Goal: Task Accomplishment & Management: Manage account settings

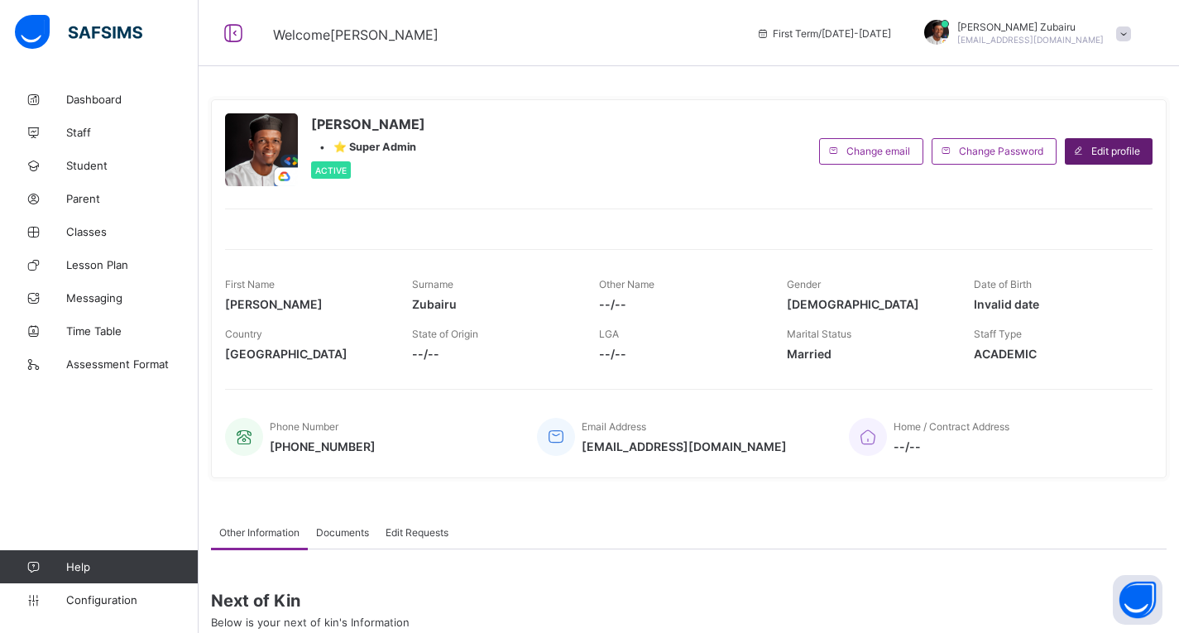
click at [1138, 148] on span "Edit profile" at bounding box center [1115, 151] width 49 height 12
select select "**"
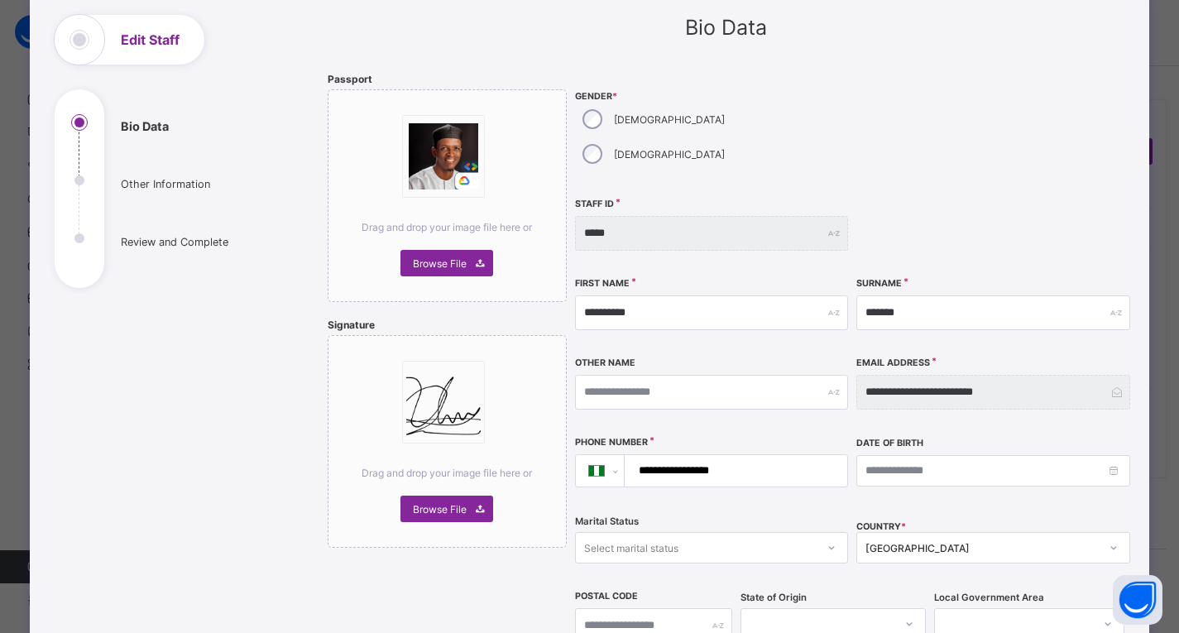
scroll to position [96, 0]
click at [183, 181] on ul "Bio Data Other Information Review and Complete" at bounding box center [179, 201] width 248 height 174
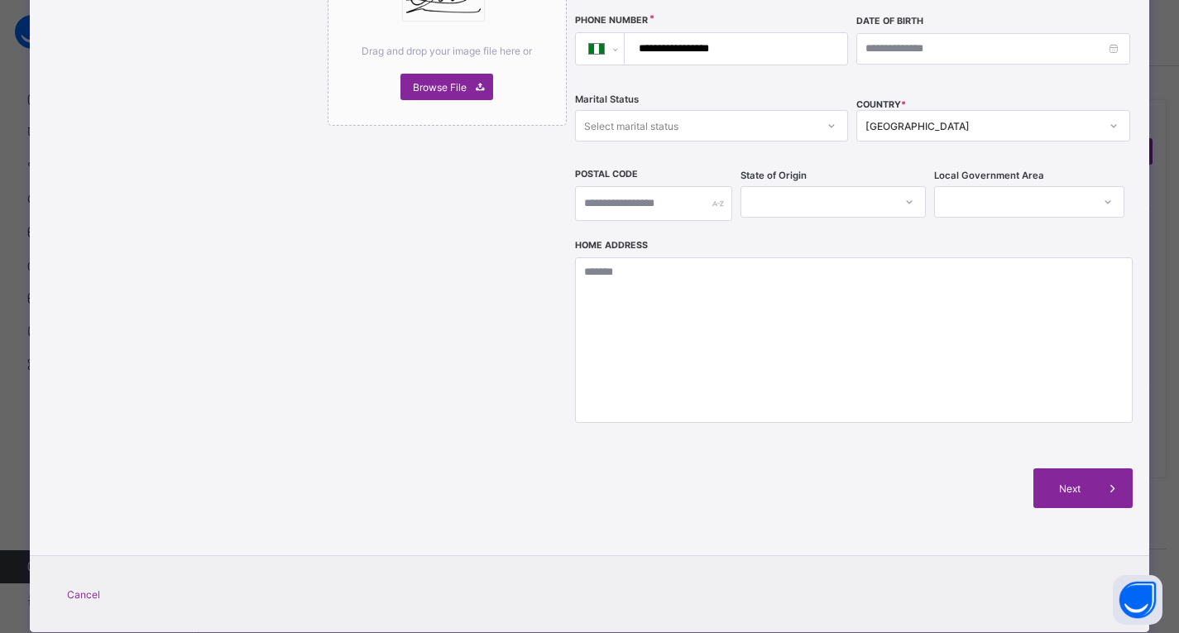
scroll to position [525, 0]
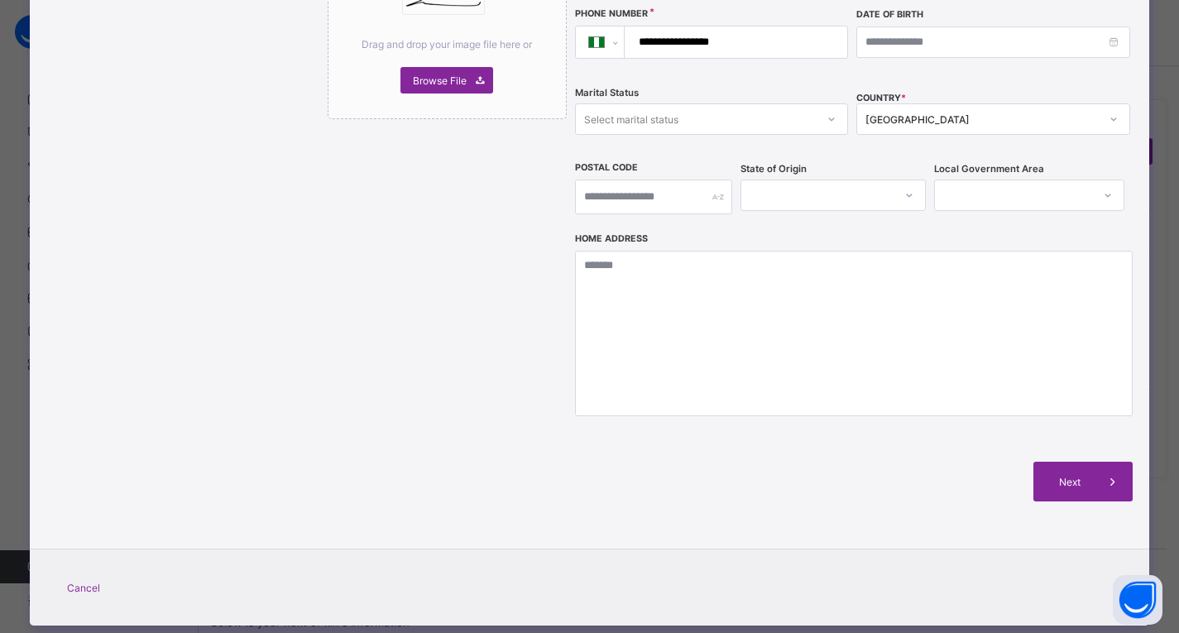
click at [69, 582] on span "Cancel" at bounding box center [83, 588] width 33 height 12
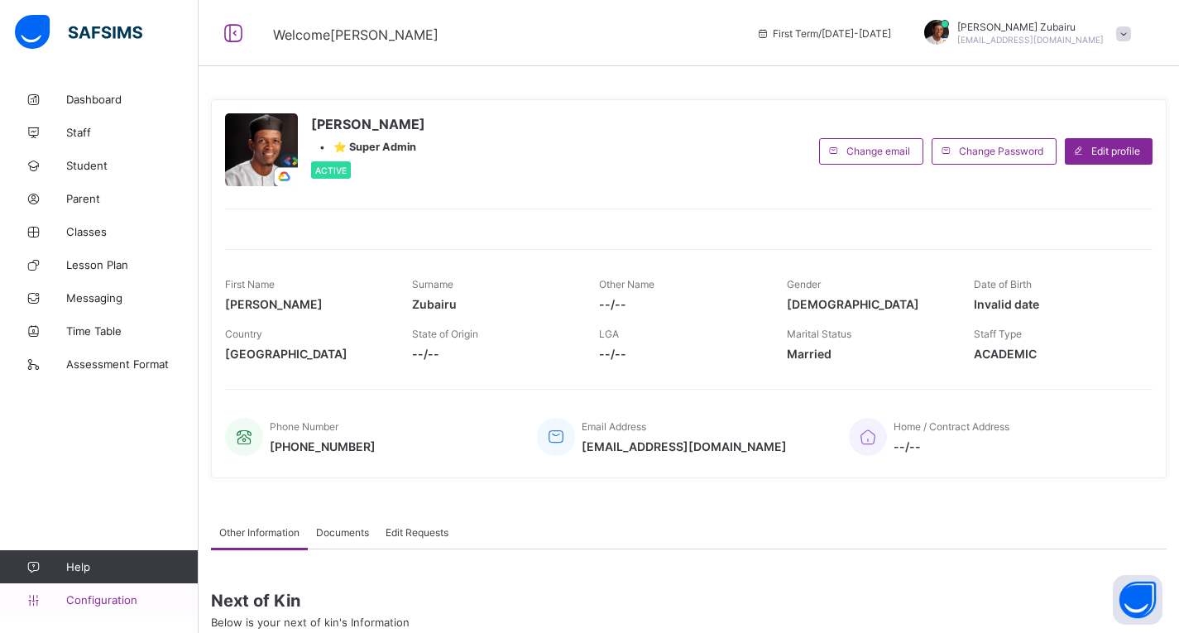
click at [90, 587] on link "Configuration" at bounding box center [99, 599] width 198 height 33
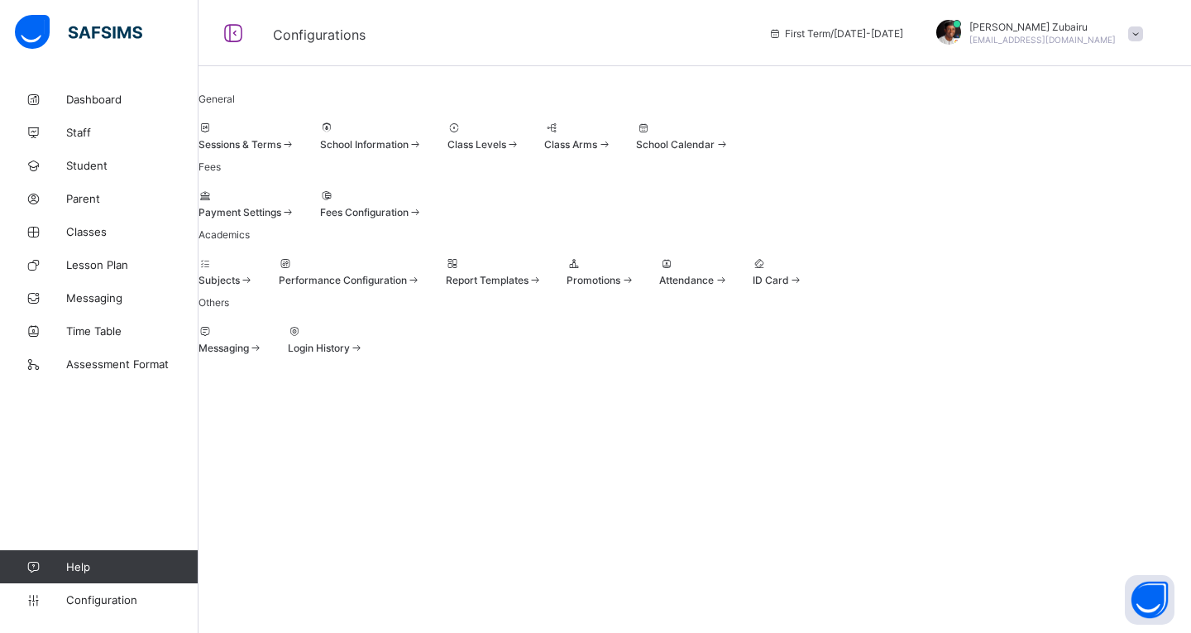
click at [409, 218] on span "Fees Configuration" at bounding box center [364, 212] width 89 height 12
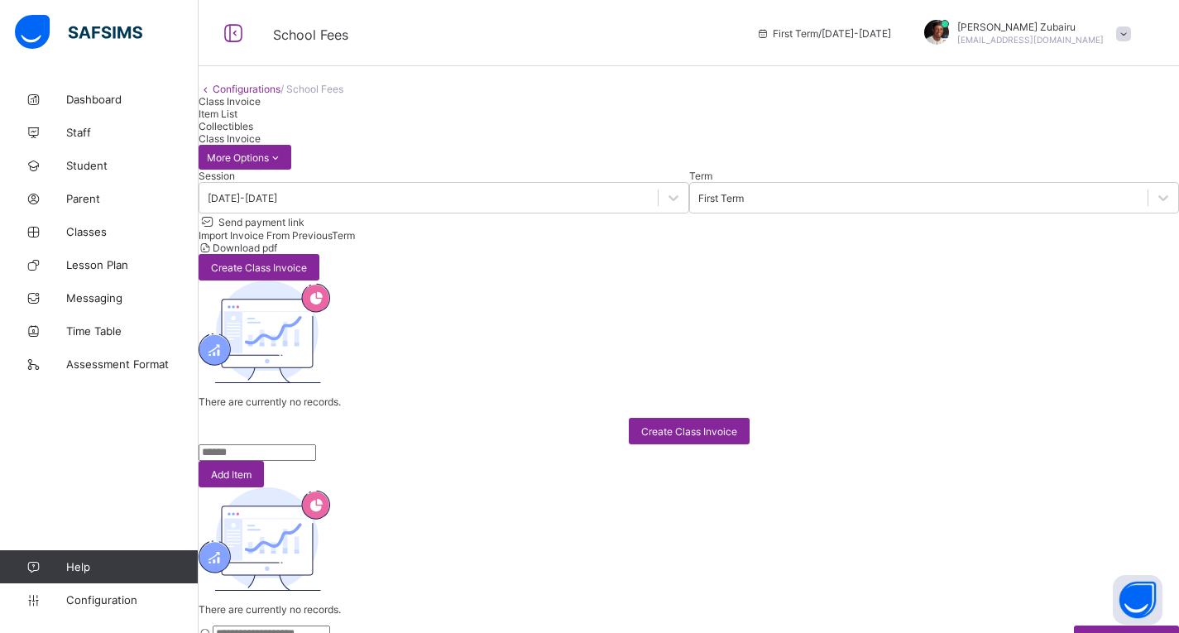
click at [641, 229] on div "Send payment link" at bounding box center [689, 221] width 980 height 16
click at [304, 228] on span "Send payment link" at bounding box center [260, 222] width 89 height 12
click at [355, 242] on span "Import Invoice From Previous Term" at bounding box center [277, 235] width 156 height 12
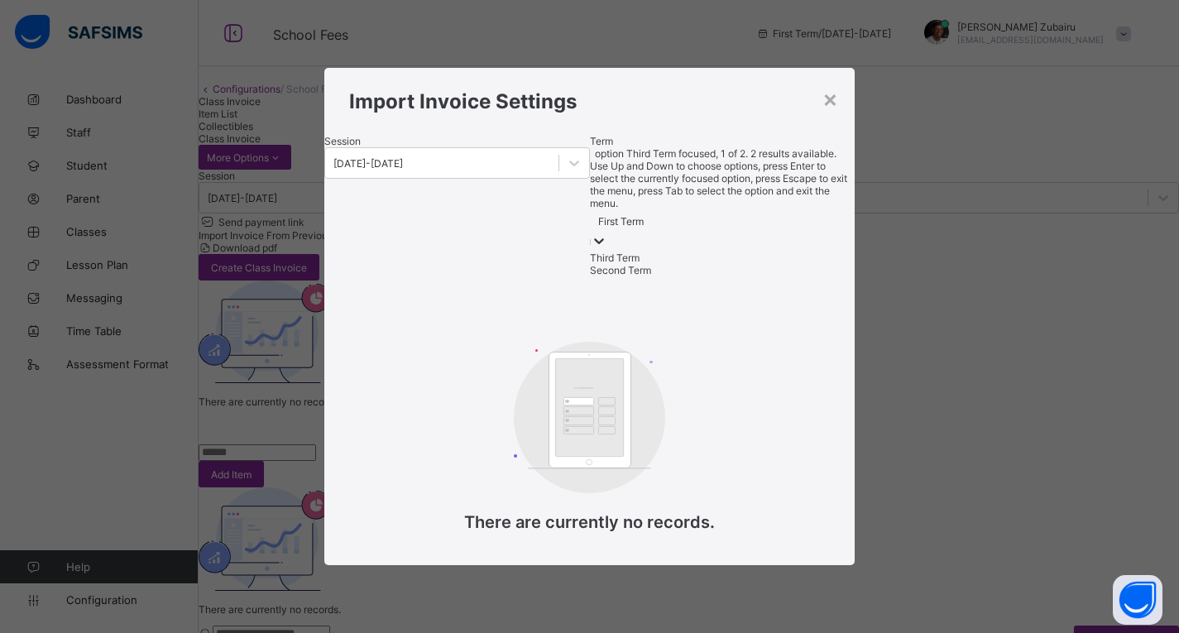
click at [644, 218] on div "First Term" at bounding box center [621, 221] width 46 height 12
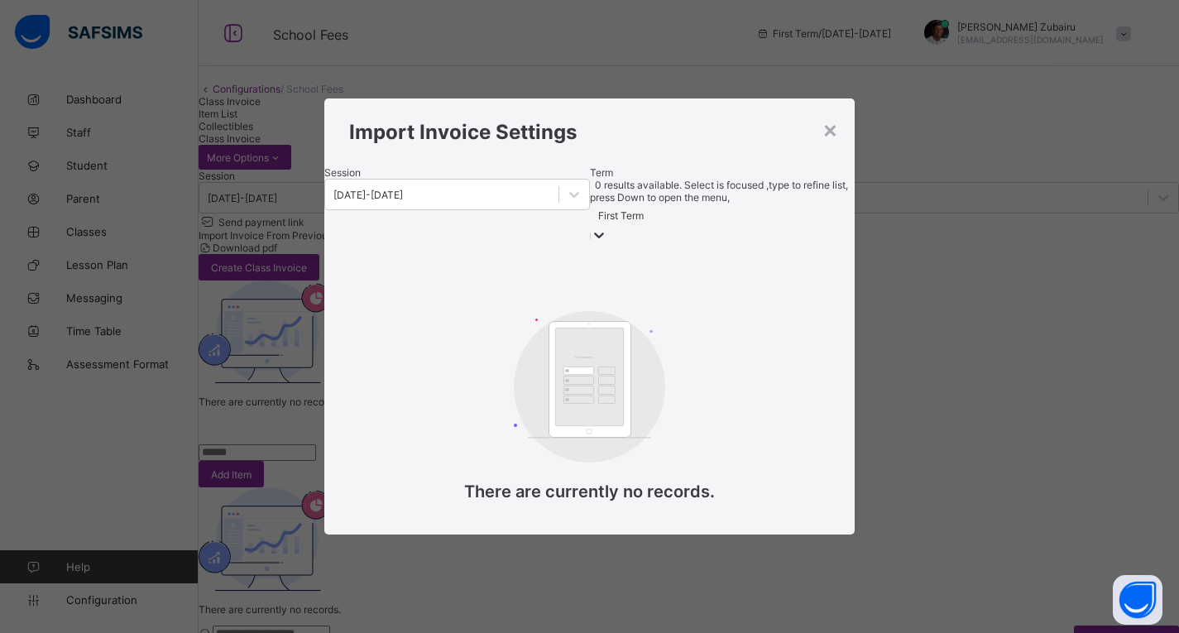
click at [644, 218] on div "First Term" at bounding box center [621, 214] width 46 height 12
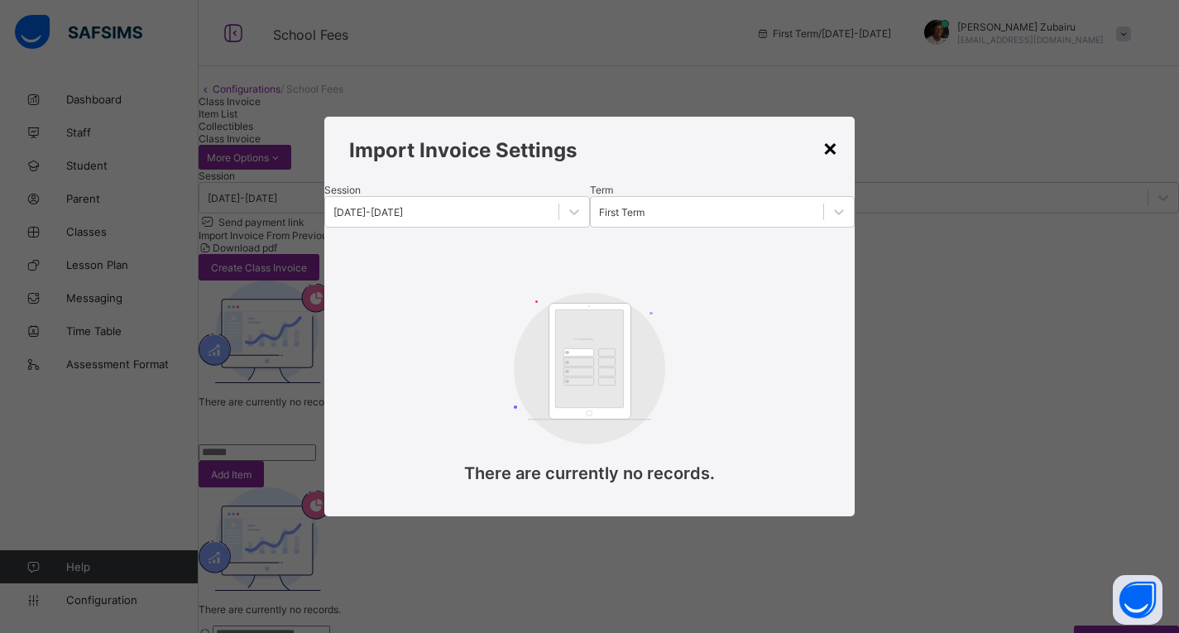
click at [832, 135] on div "×" at bounding box center [830, 147] width 16 height 28
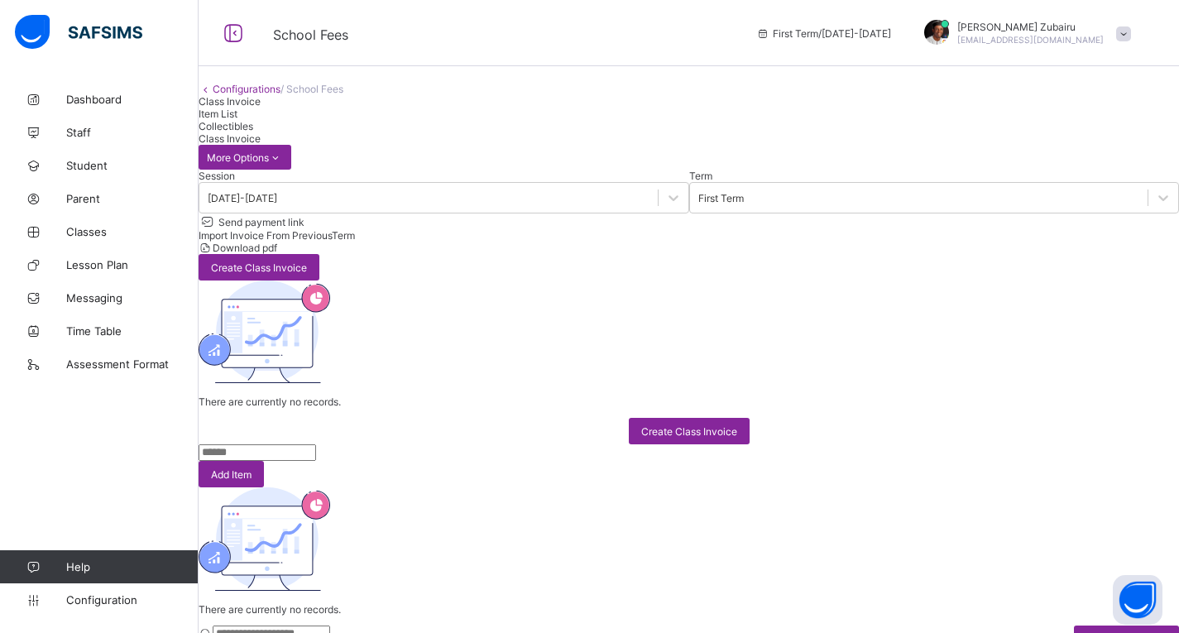
click at [817, 242] on div "Import Invoice From Previous Term" at bounding box center [689, 235] width 980 height 12
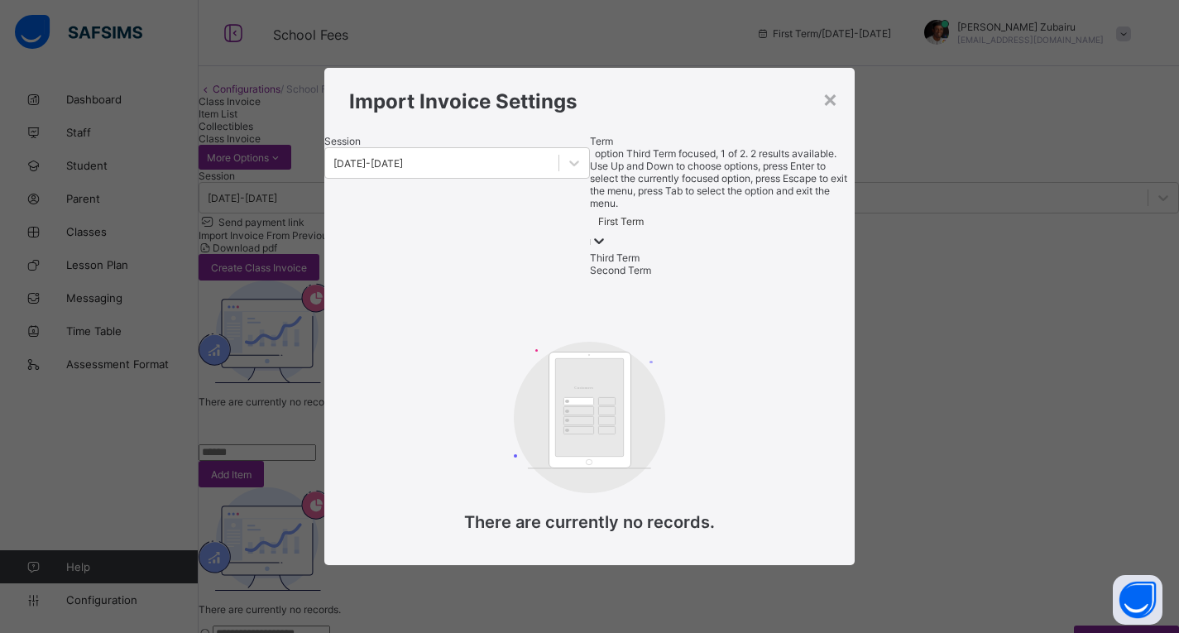
click at [644, 218] on div "First Term" at bounding box center [621, 221] width 46 height 12
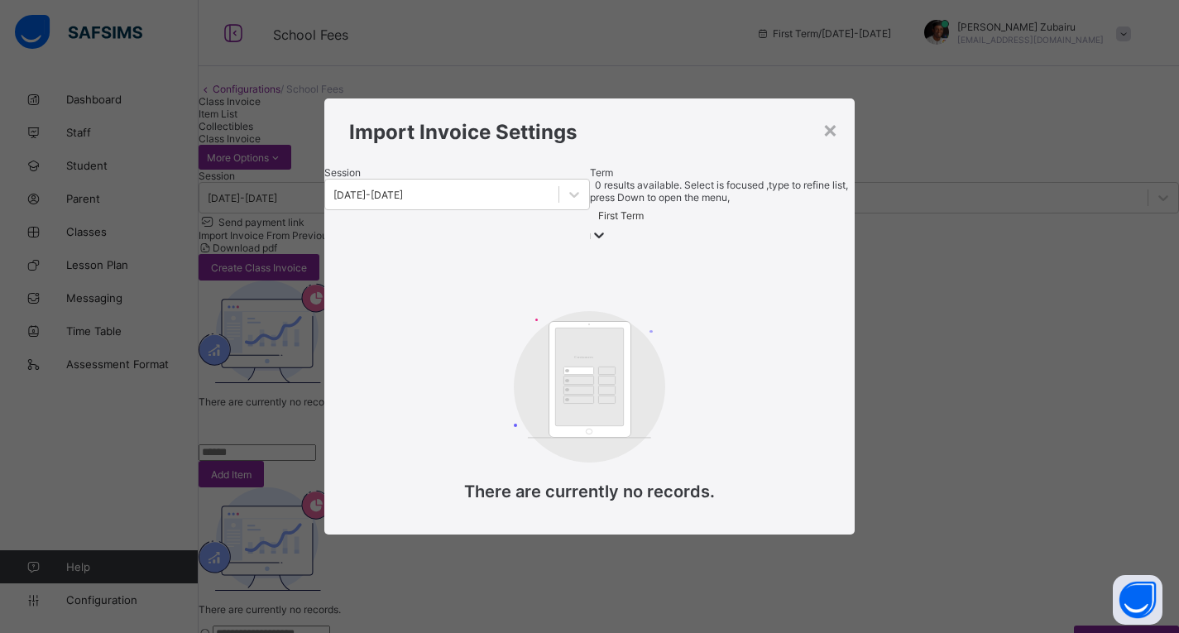
click at [644, 218] on div "First Term" at bounding box center [621, 214] width 46 height 12
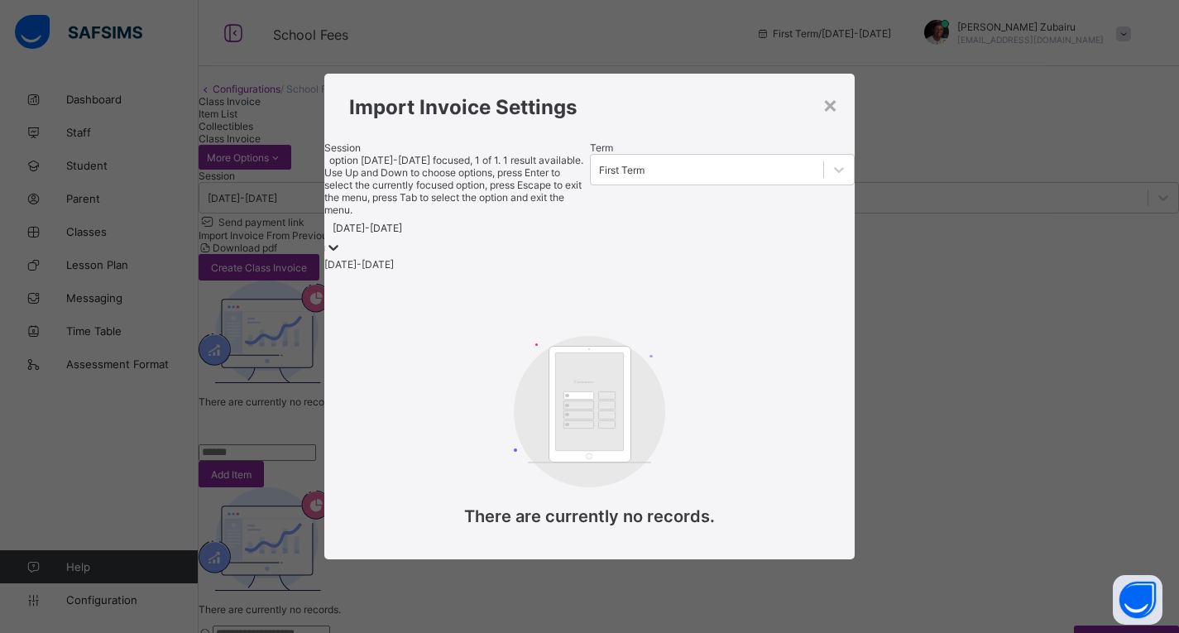
click at [402, 226] on div "[DATE]-[DATE]" at bounding box center [367, 227] width 69 height 12
click at [838, 118] on div "×" at bounding box center [830, 104] width 16 height 28
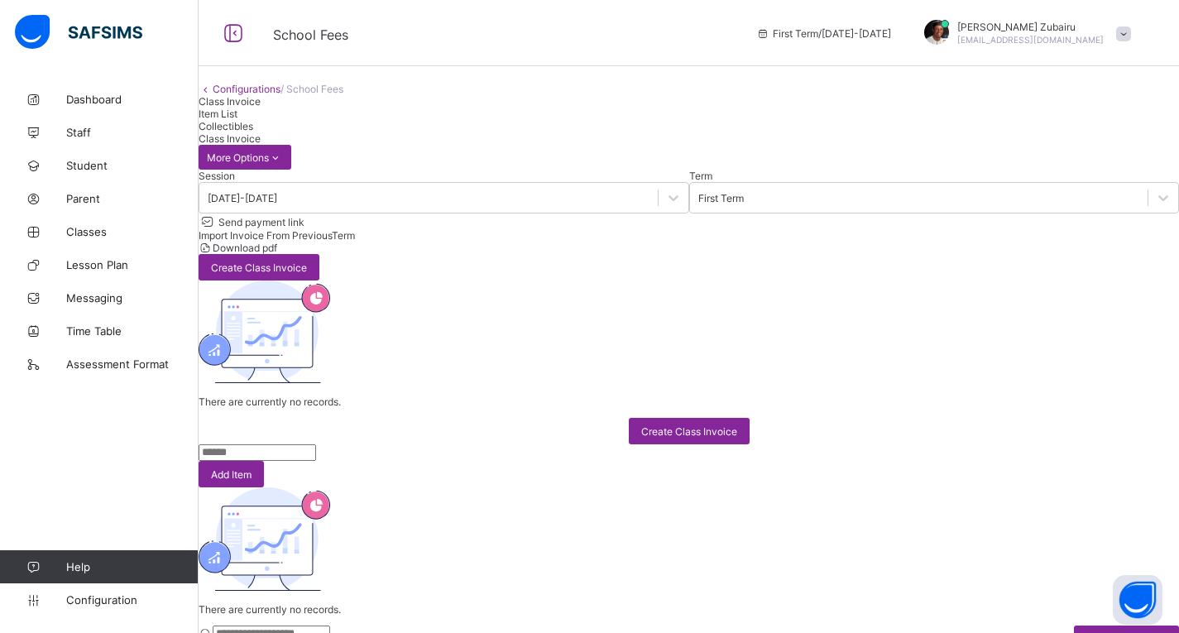
click at [277, 254] on span "Download pdf" at bounding box center [245, 248] width 65 height 12
click at [307, 261] on span "Create Class Invoice" at bounding box center [259, 267] width 96 height 12
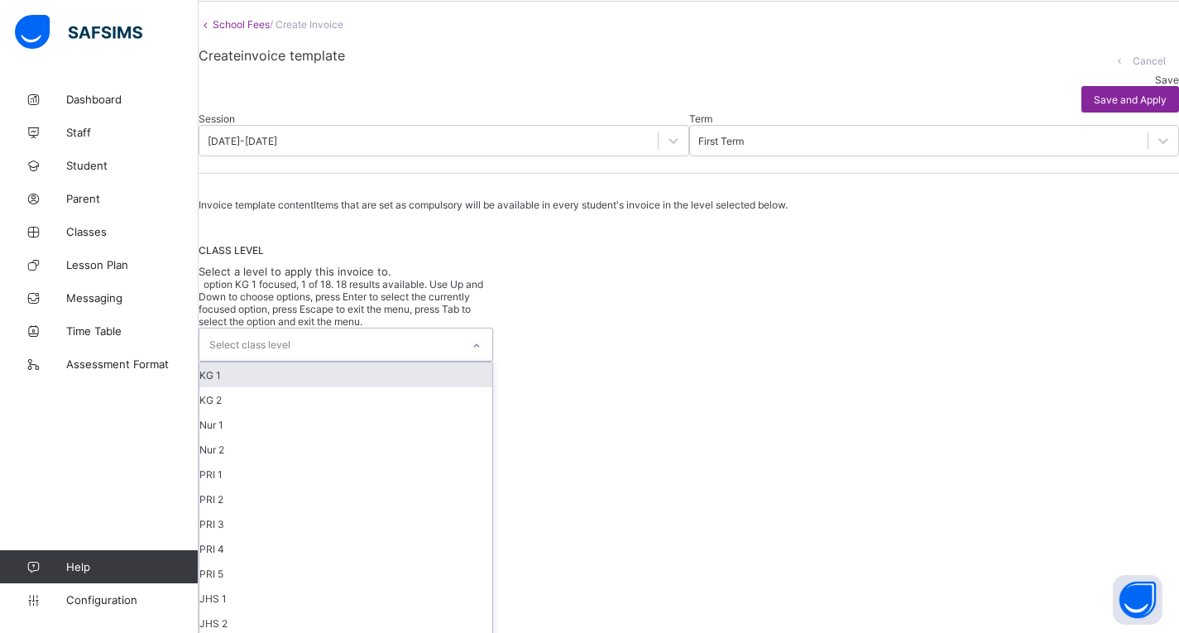
click at [330, 415] on div "option KG 1 focused, 1 of 18. 18 results available. Use Up and Down to choose o…" at bounding box center [346, 544] width 295 height 532
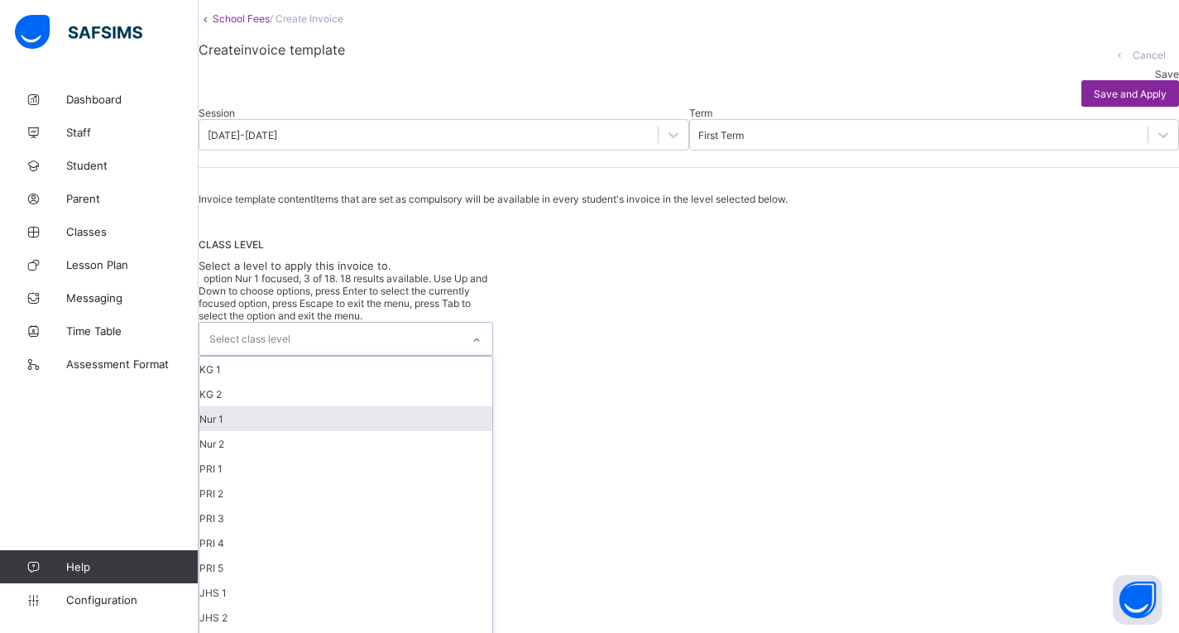
scroll to position [213, 0]
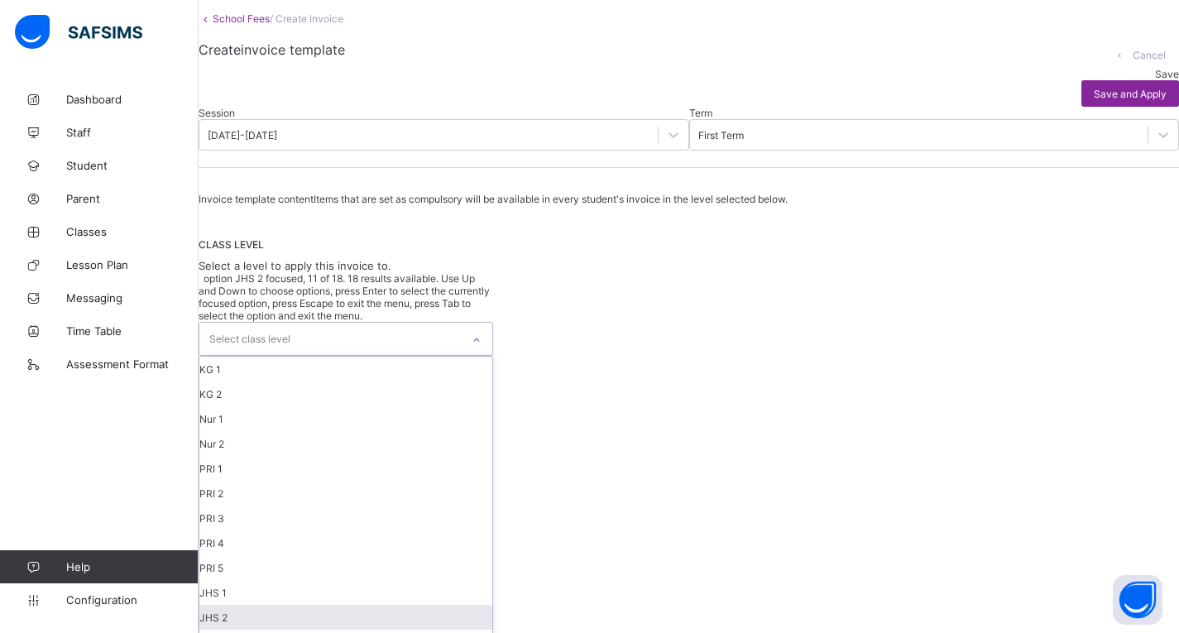
click at [616, 314] on div "CLASS LEVEL Select a level to apply this invoice to. option JHS 2 focused, 11 o…" at bounding box center [689, 521] width 980 height 566
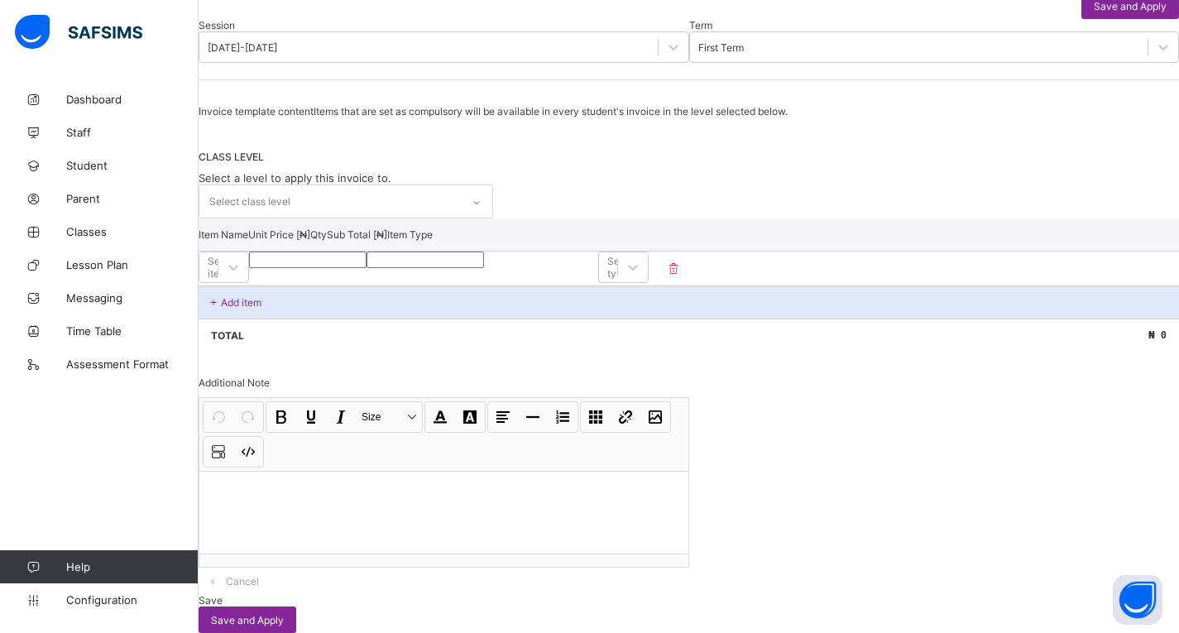
scroll to position [212, 0]
click at [261, 309] on p "Add item" at bounding box center [241, 302] width 41 height 12
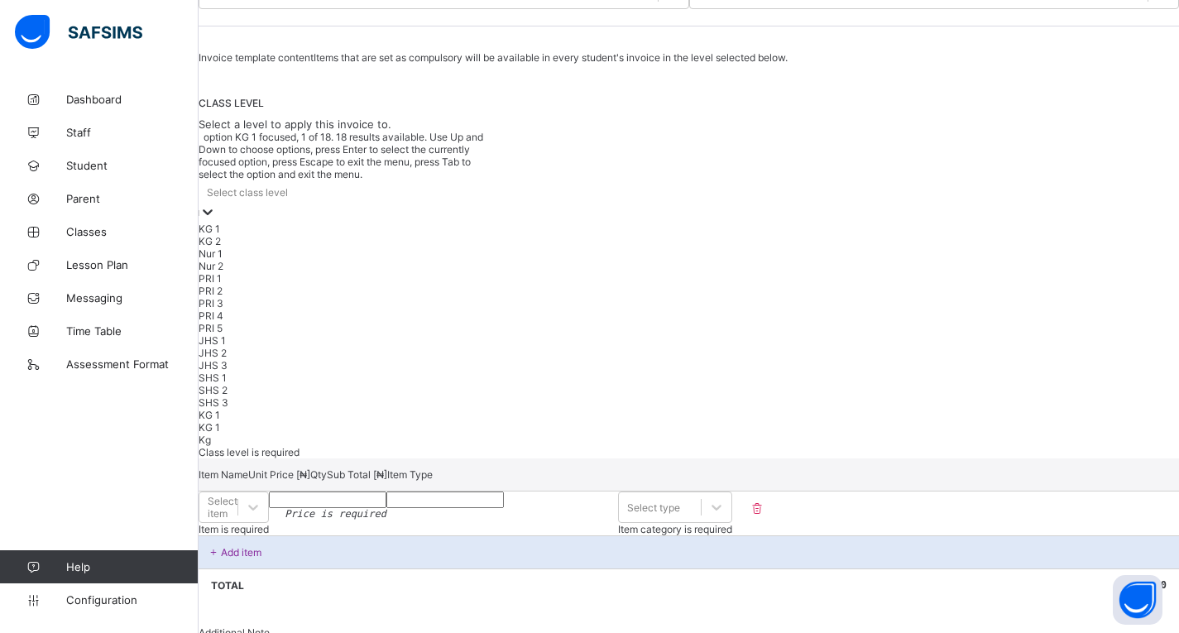
click at [339, 204] on div "Select class level" at bounding box center [346, 191] width 295 height 23
click at [271, 247] on div "KG 2" at bounding box center [346, 241] width 295 height 12
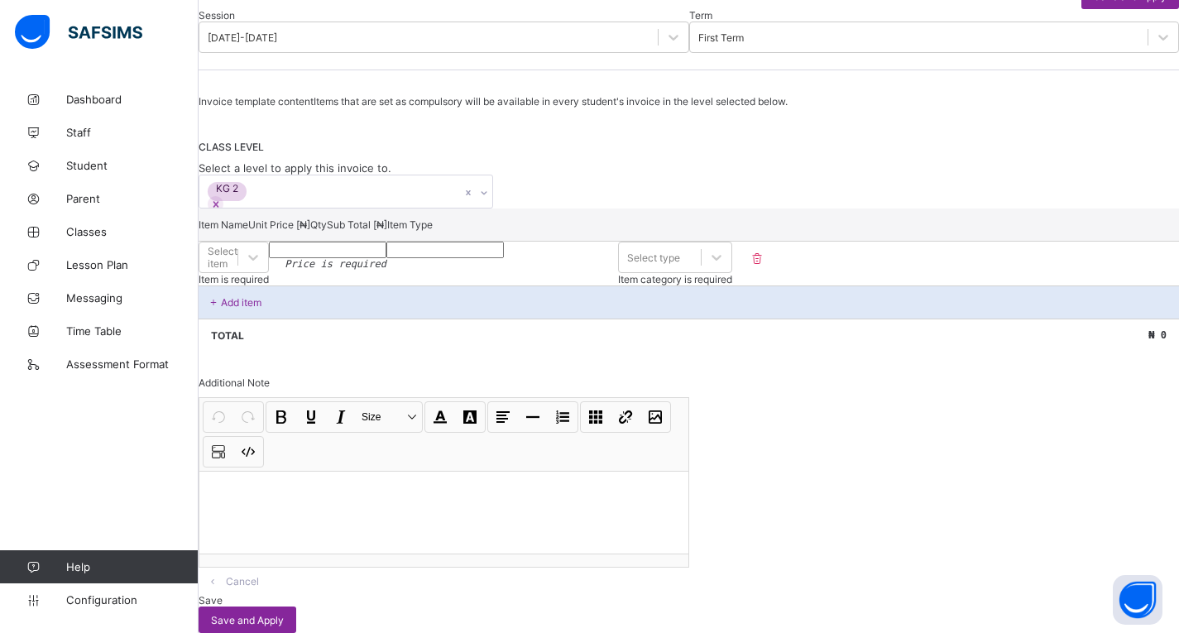
click at [633, 150] on div "Invoice template content Items that are set as compulsory will be available in …" at bounding box center [689, 364] width 980 height 538
click at [261, 309] on p "Add item" at bounding box center [241, 302] width 41 height 12
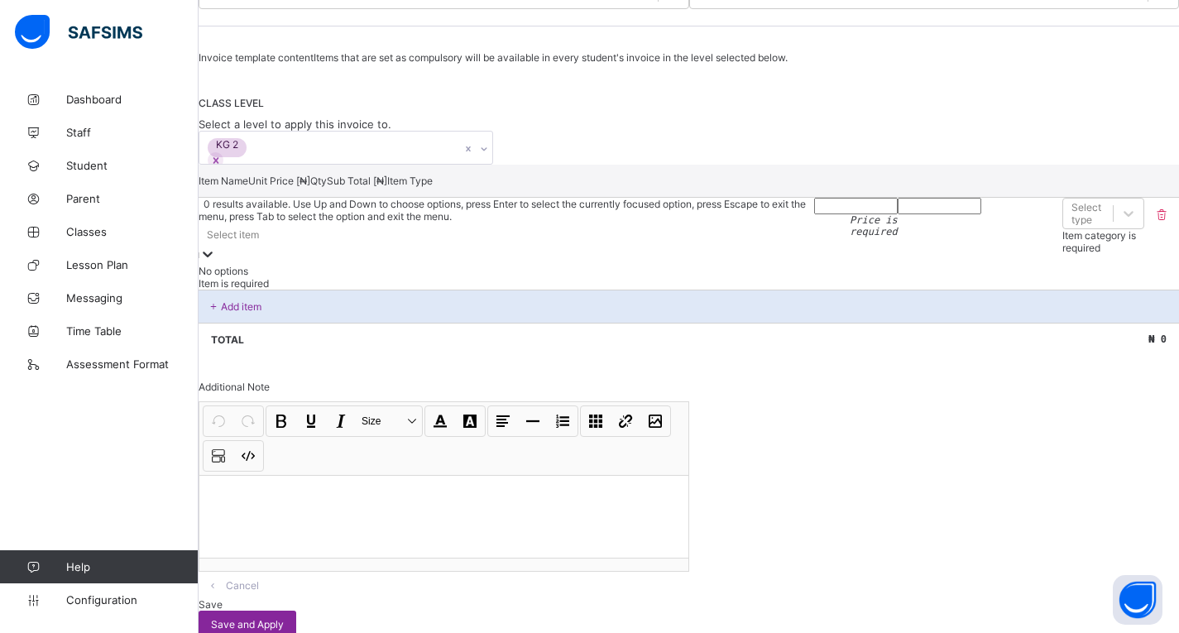
click at [336, 246] on div "Select item" at bounding box center [507, 234] width 616 height 23
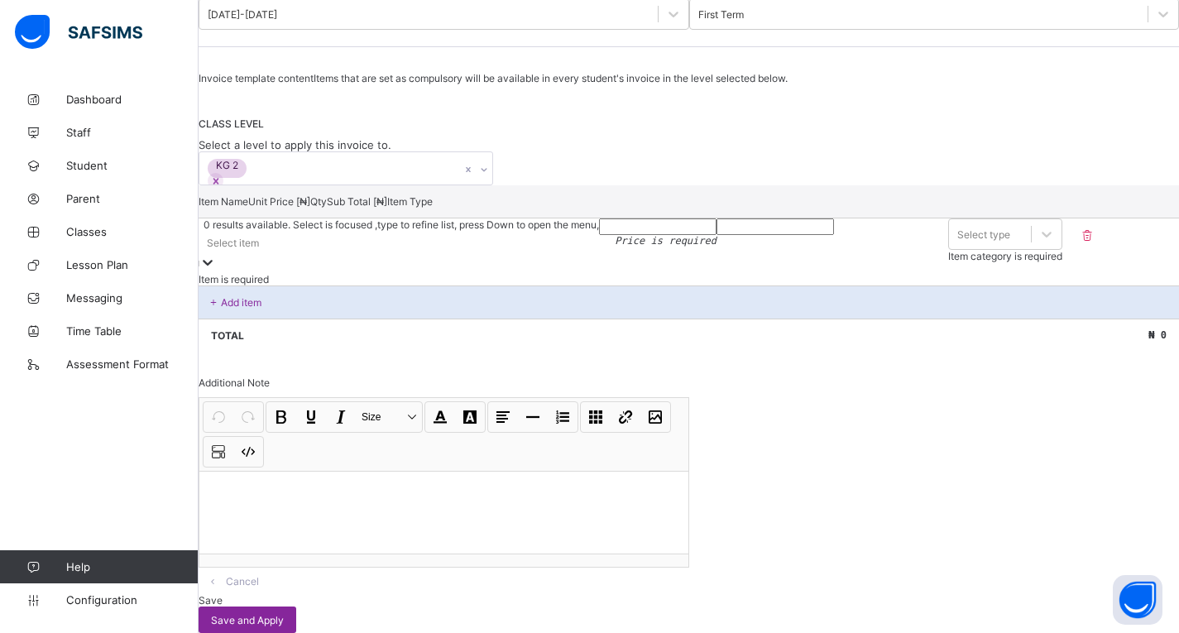
click at [336, 254] on div "Select item" at bounding box center [399, 242] width 400 height 23
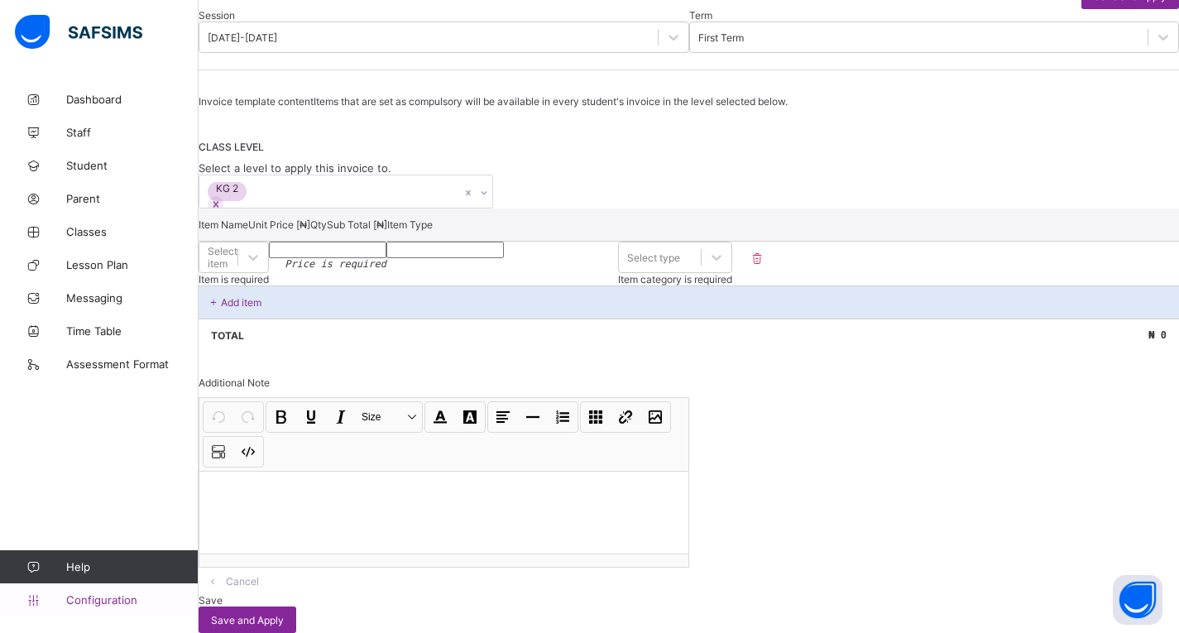
click at [101, 592] on link "Configuration" at bounding box center [99, 599] width 198 height 33
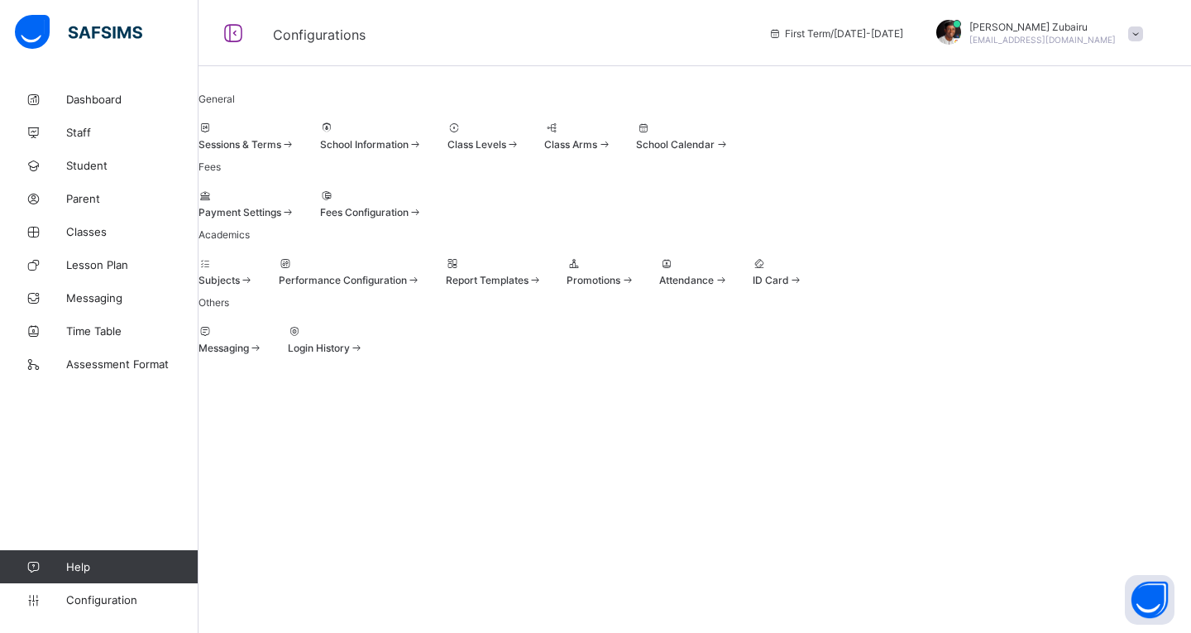
click at [423, 218] on div "Fees Configuration" at bounding box center [371, 203] width 103 height 29
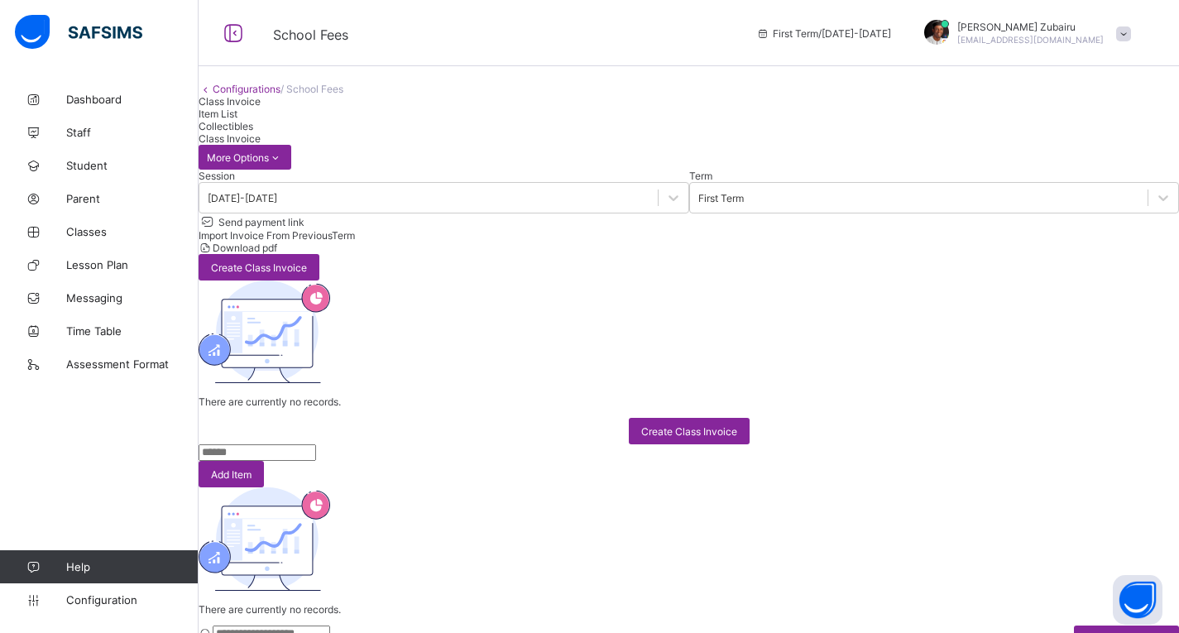
click at [346, 120] on div "Item List" at bounding box center [689, 114] width 980 height 12
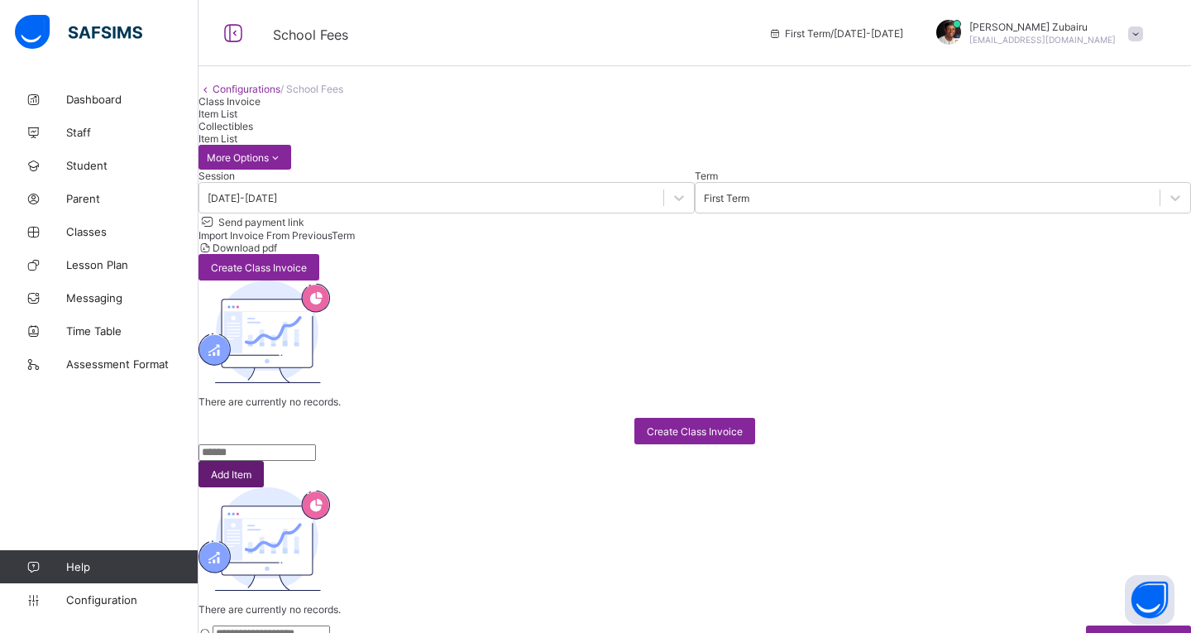
click at [264, 461] on div "Add Item" at bounding box center [231, 474] width 65 height 26
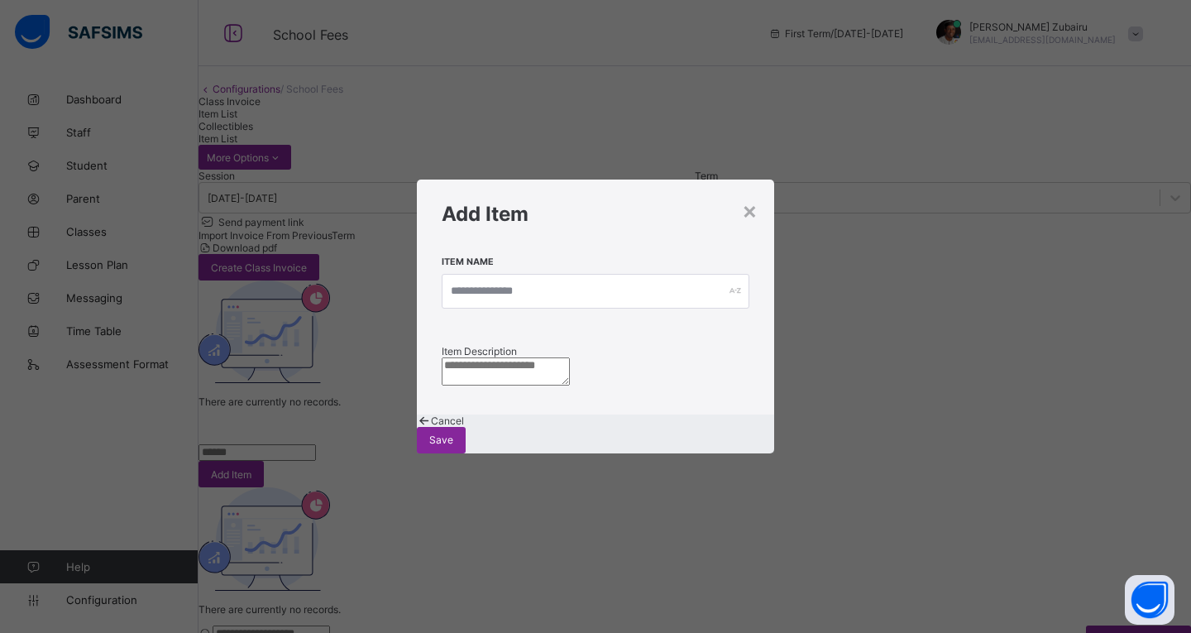
click at [464, 427] on span "Cancel" at bounding box center [447, 420] width 33 height 12
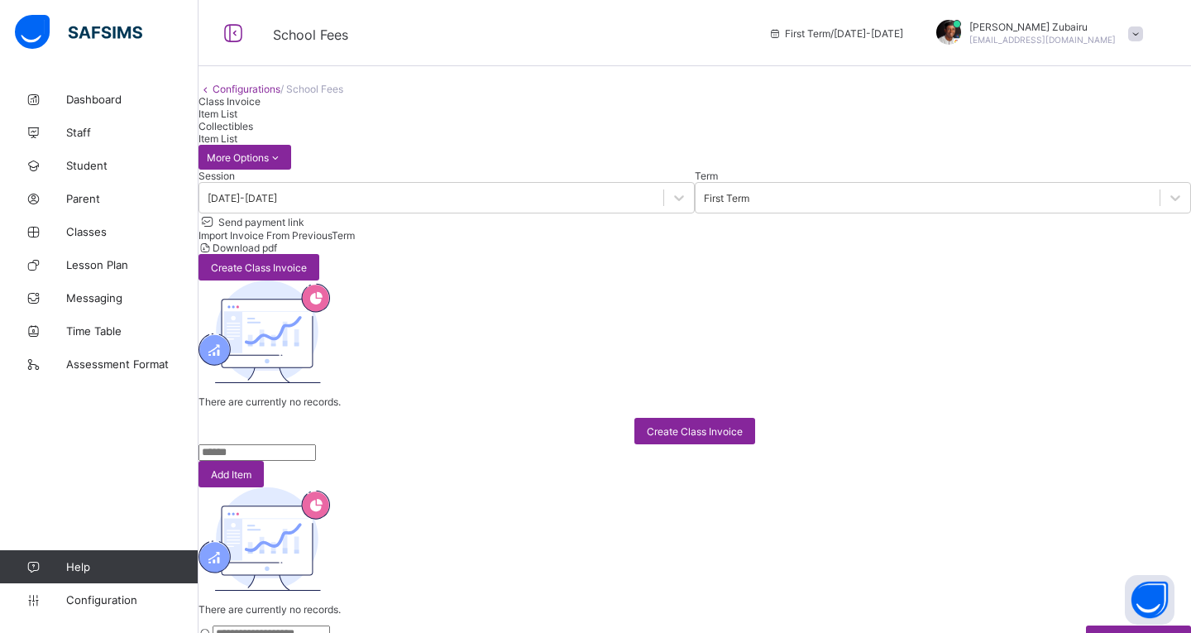
click at [426, 132] on div "Collectibles" at bounding box center [695, 126] width 993 height 12
click at [1099, 632] on span "Add collectibles" at bounding box center [1139, 638] width 80 height 12
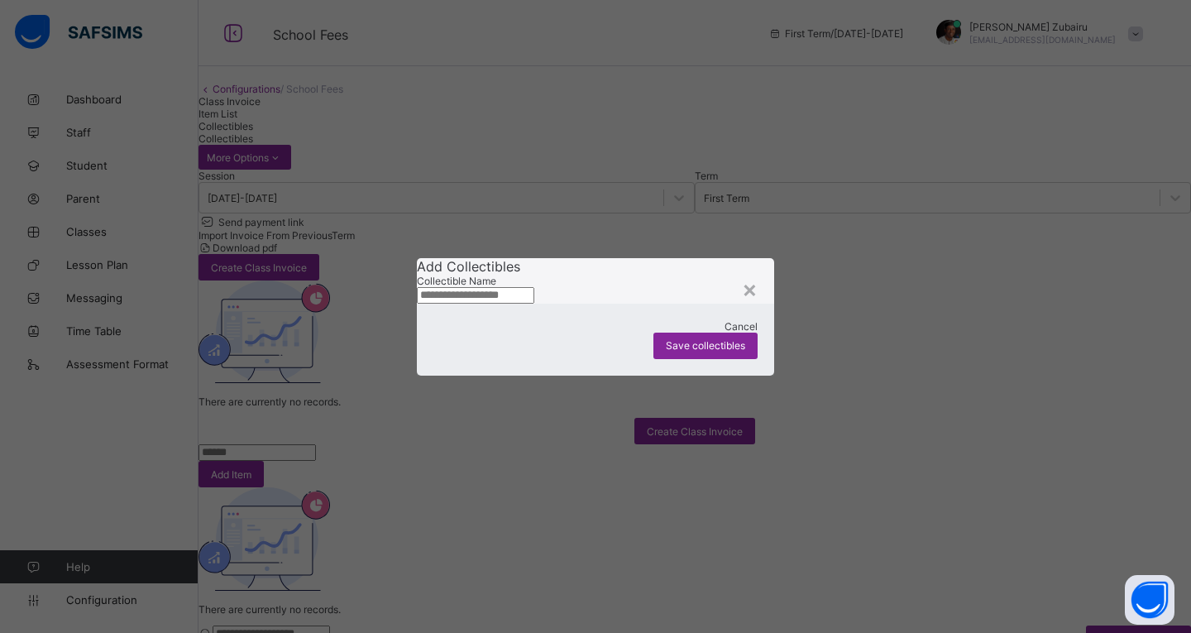
click at [725, 333] on span "Cancel" at bounding box center [741, 326] width 33 height 12
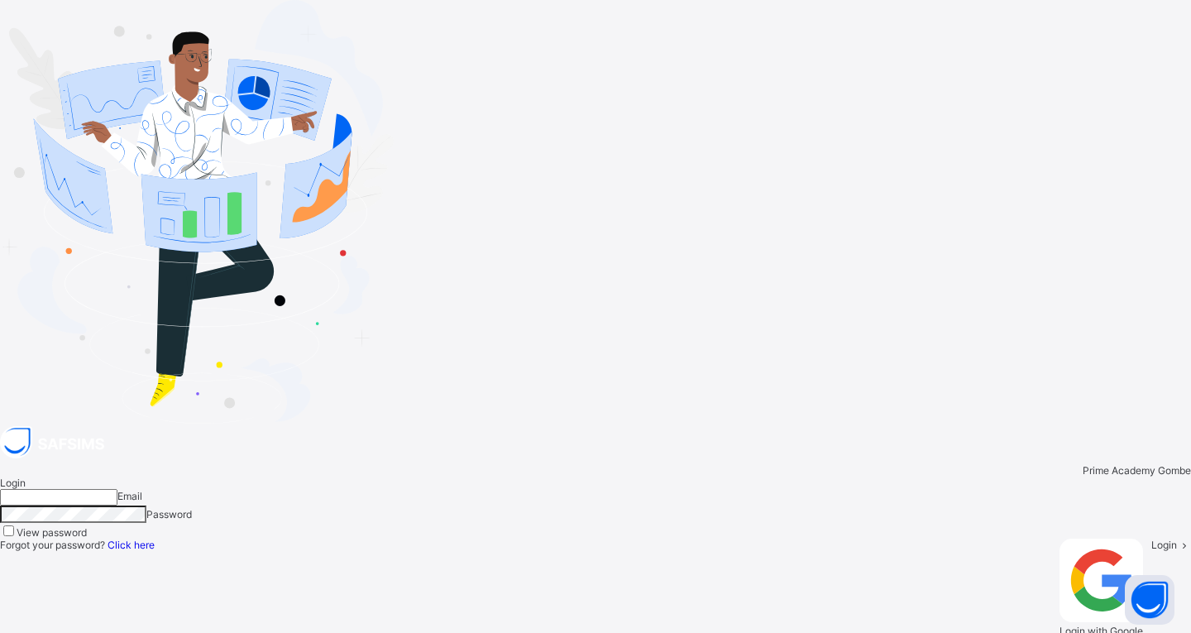
type input "**********"
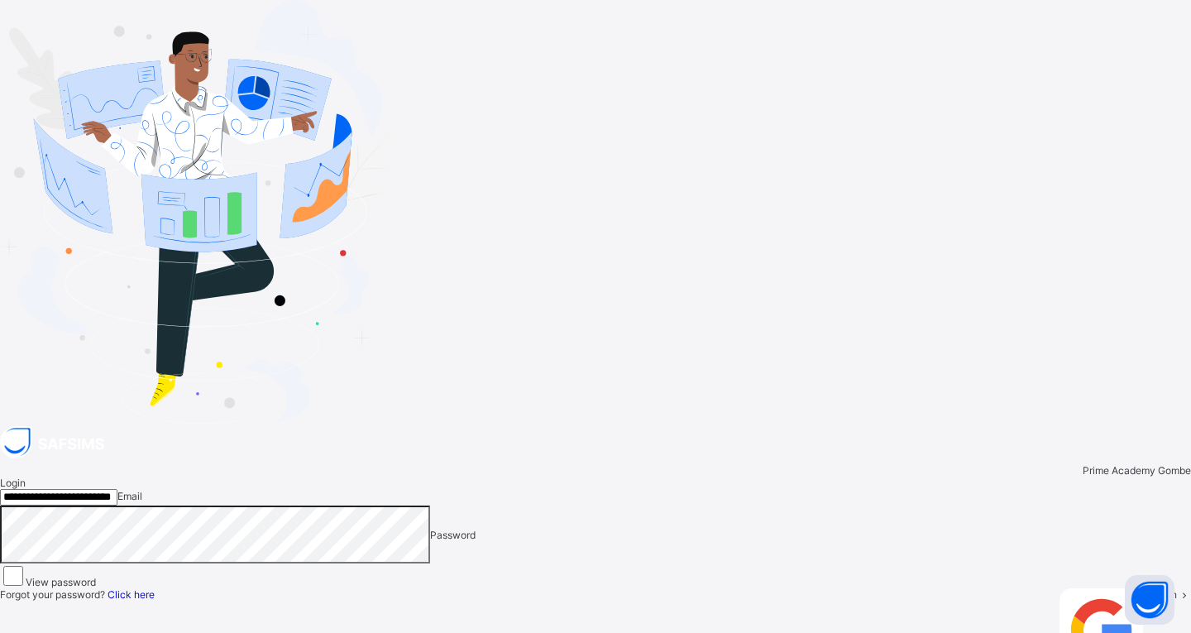
click at [1152, 588] on span "Login" at bounding box center [1165, 594] width 26 height 12
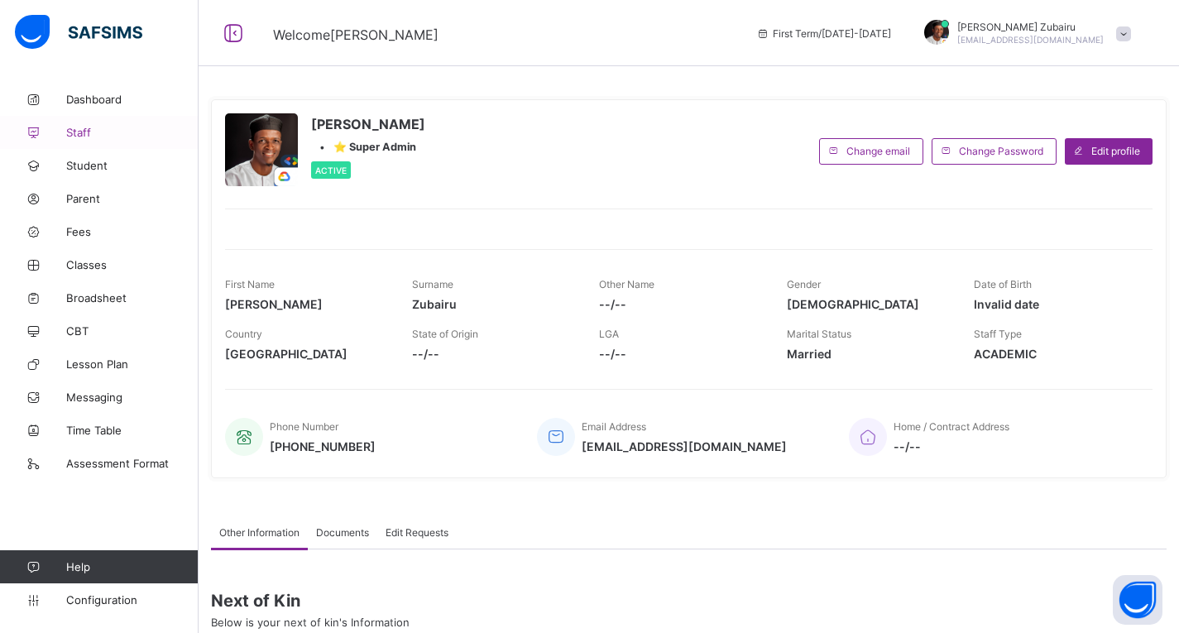
click at [89, 128] on span "Staff" at bounding box center [132, 132] width 132 height 13
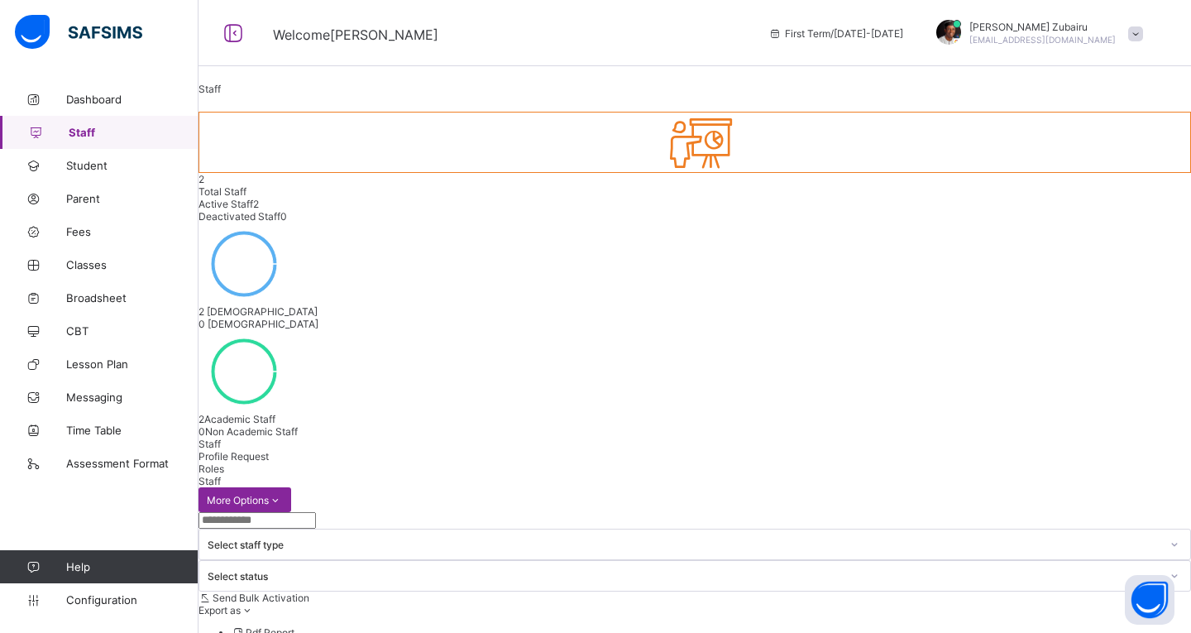
select select "**"
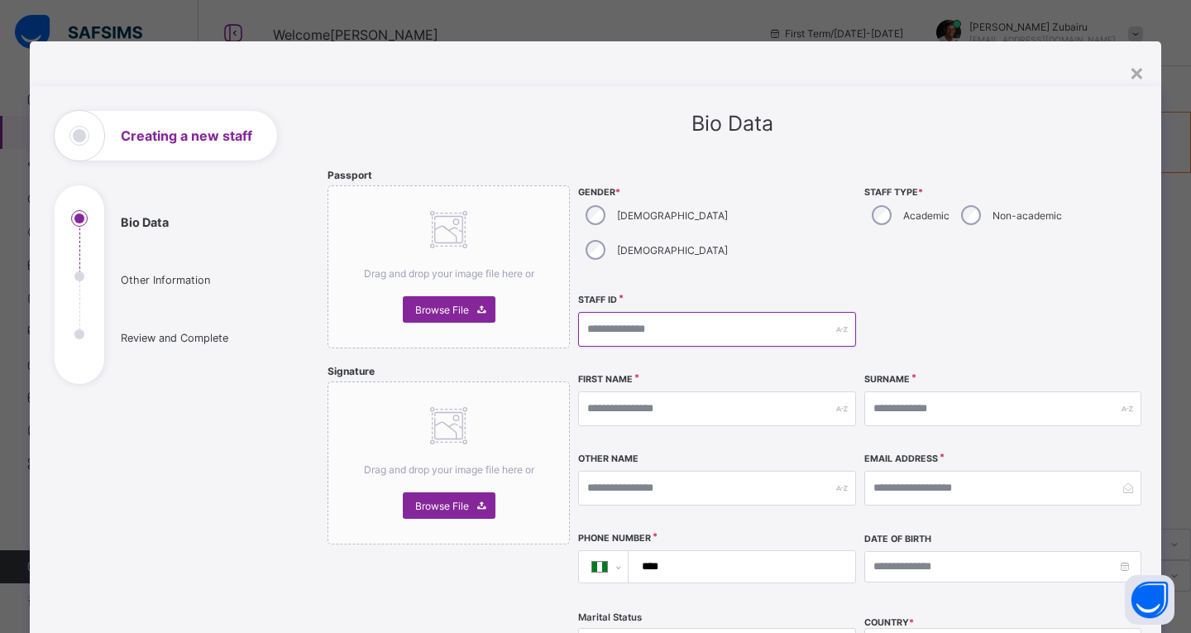
click at [673, 312] on input "text" at bounding box center [716, 329] width 277 height 35
click at [744, 252] on div "**********" at bounding box center [861, 463] width 567 height 588
click at [1137, 74] on div "×" at bounding box center [1137, 72] width 16 height 28
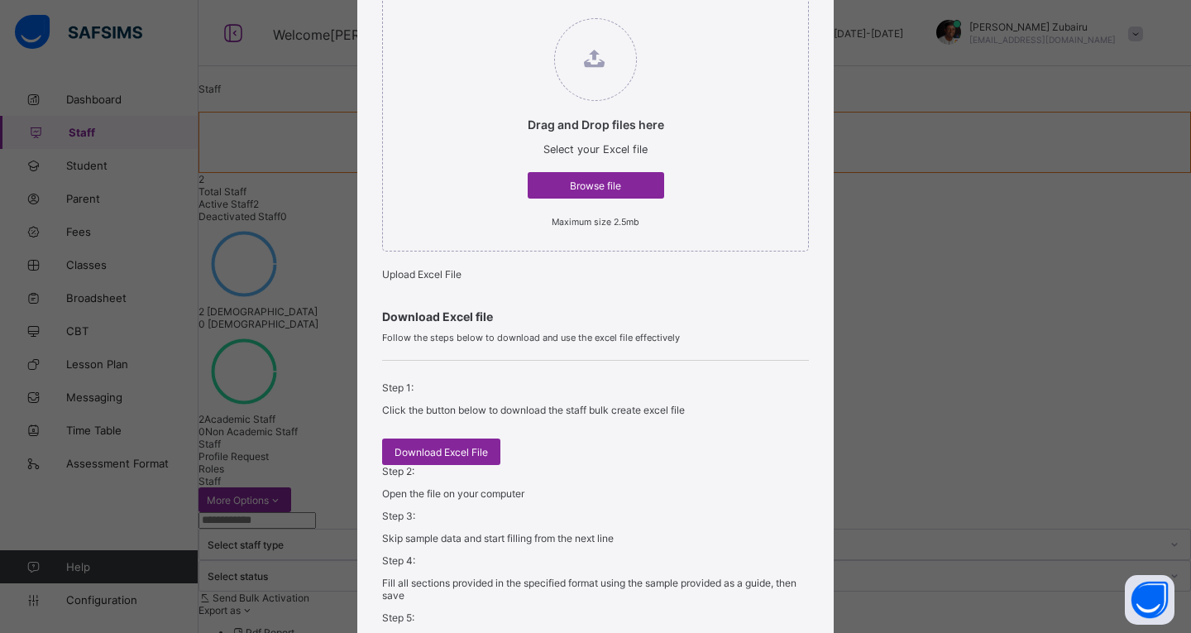
scroll to position [165, 0]
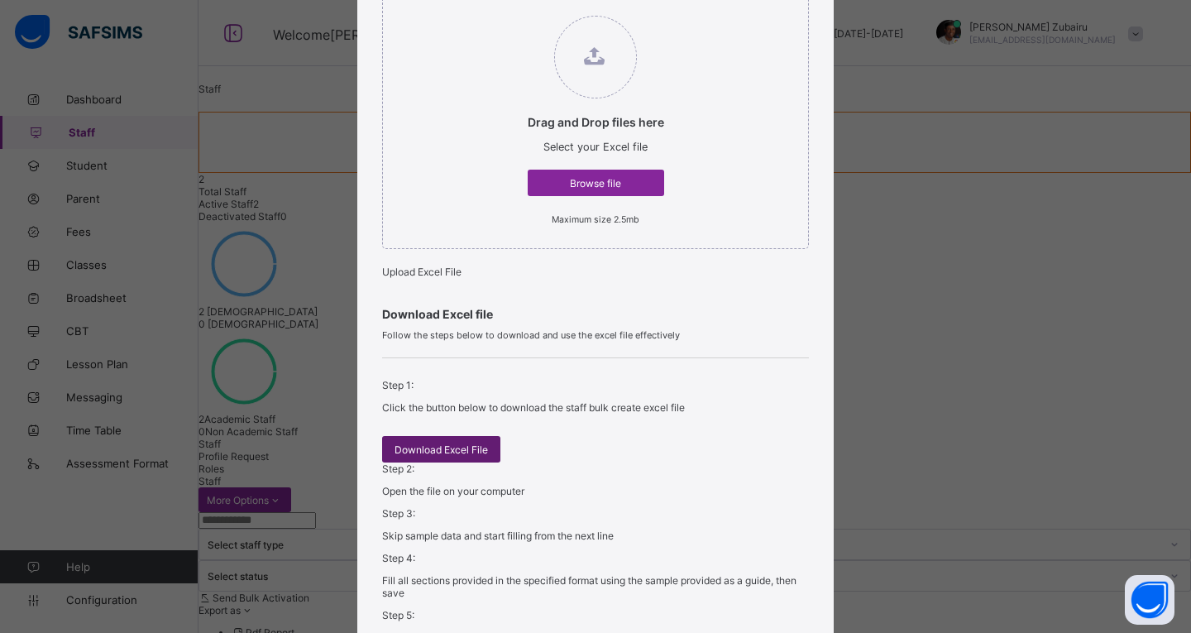
click at [475, 456] on span "Download Excel File" at bounding box center [441, 449] width 93 height 12
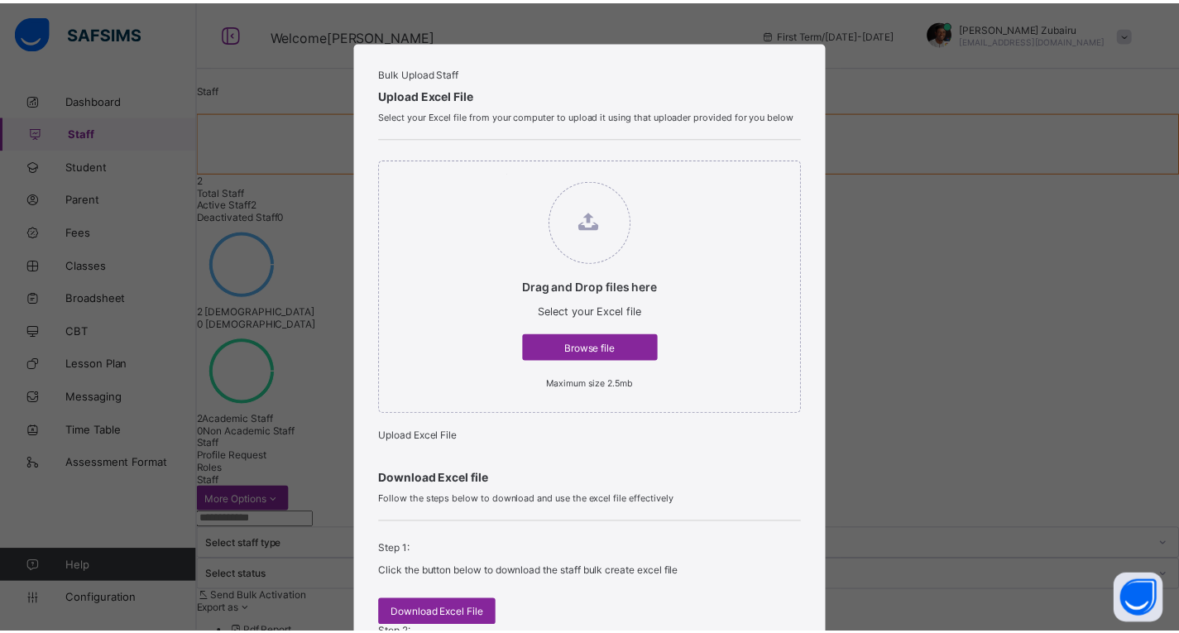
scroll to position [414, 0]
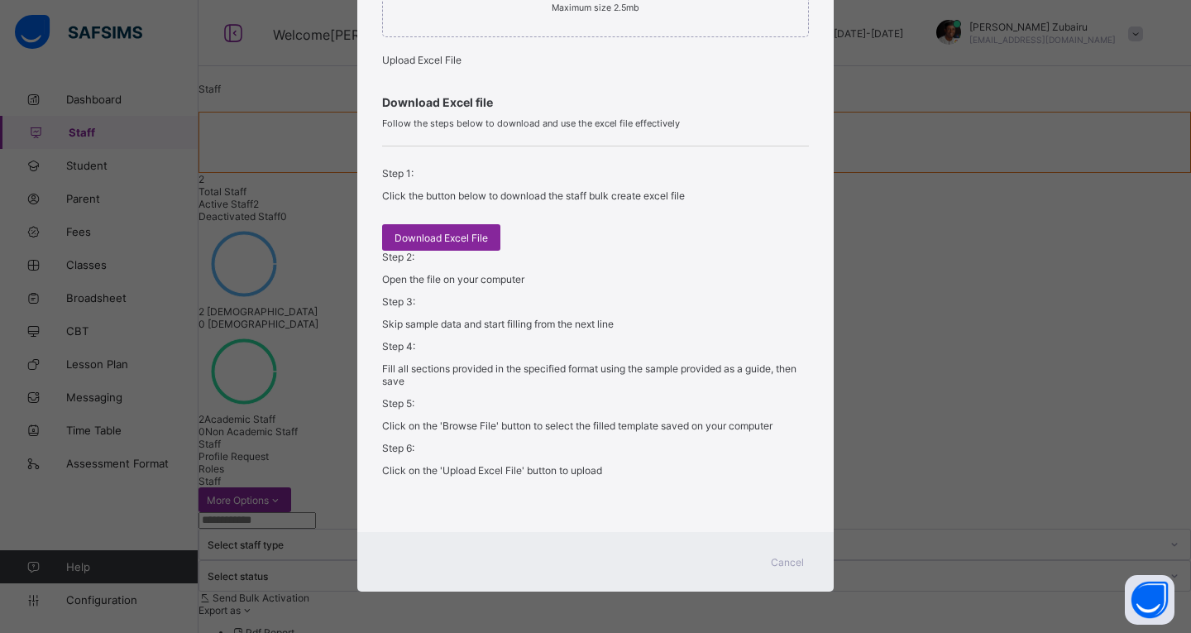
click at [781, 561] on span "Cancel" at bounding box center [787, 562] width 33 height 12
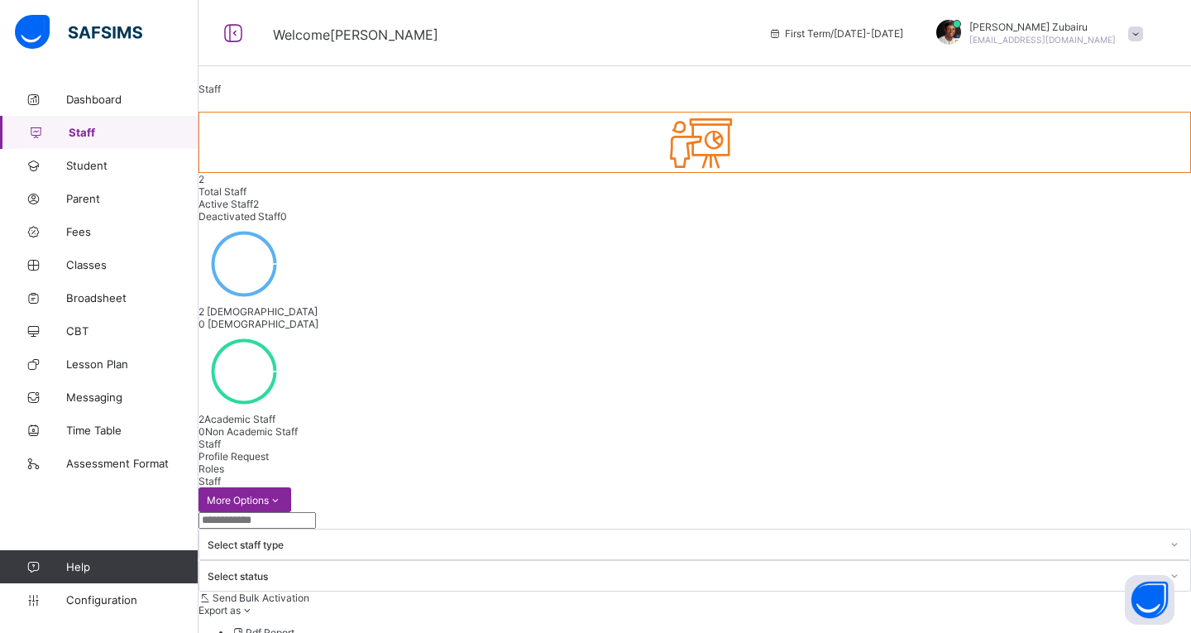
click at [660, 172] on icon at bounding box center [694, 143] width 69 height 60
click at [119, 167] on span "Student" at bounding box center [132, 165] width 132 height 13
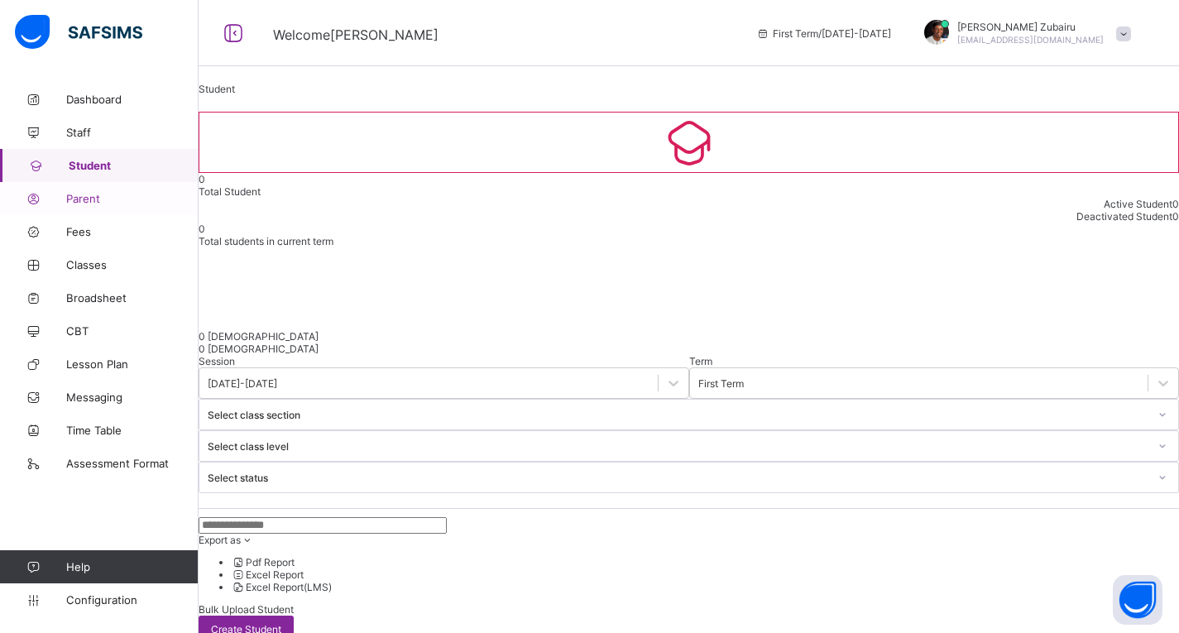
click at [101, 193] on span "Parent" at bounding box center [132, 198] width 132 height 13
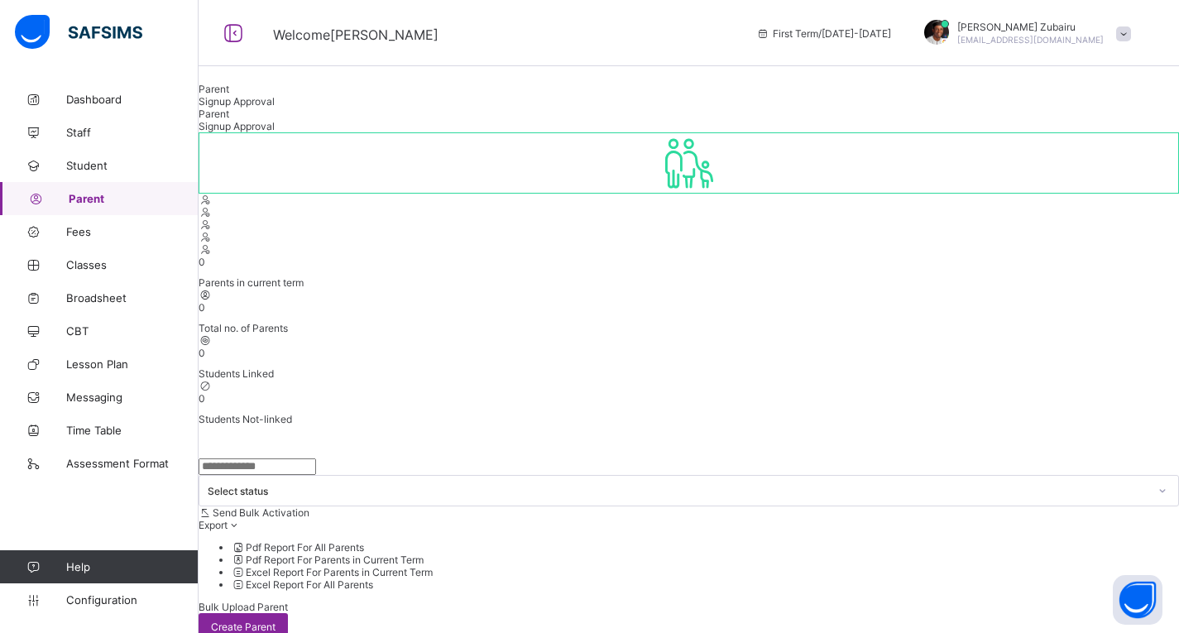
click at [288, 601] on span "Bulk Upload Parent" at bounding box center [243, 607] width 89 height 12
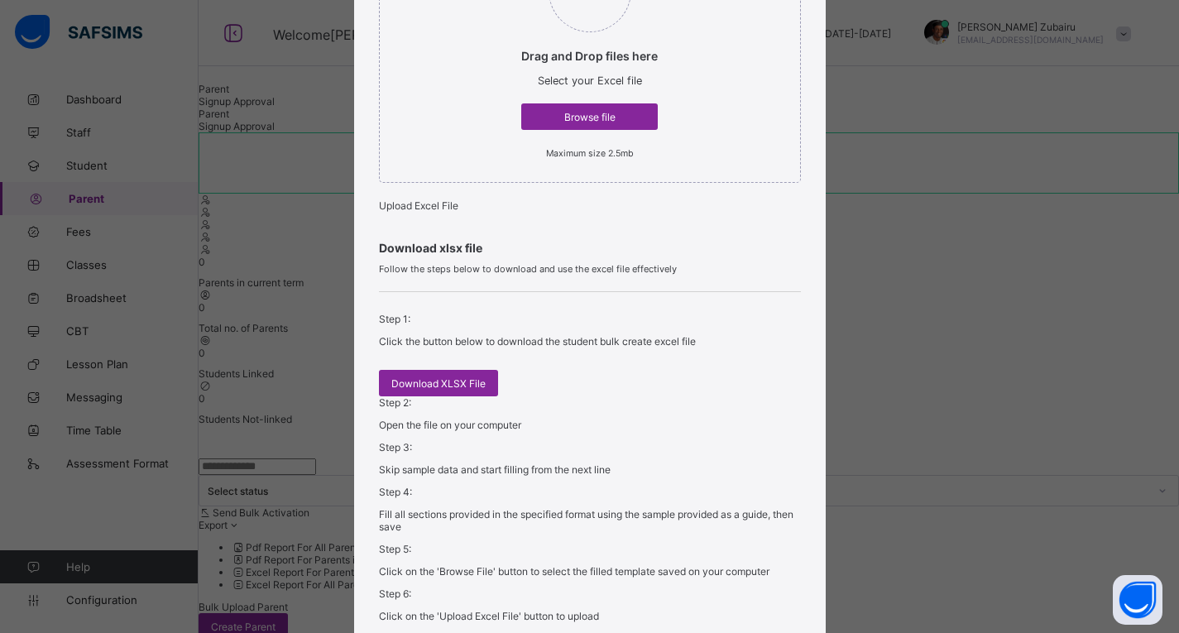
scroll to position [232, 0]
click at [424, 395] on div "Download XLSX File" at bounding box center [438, 381] width 119 height 26
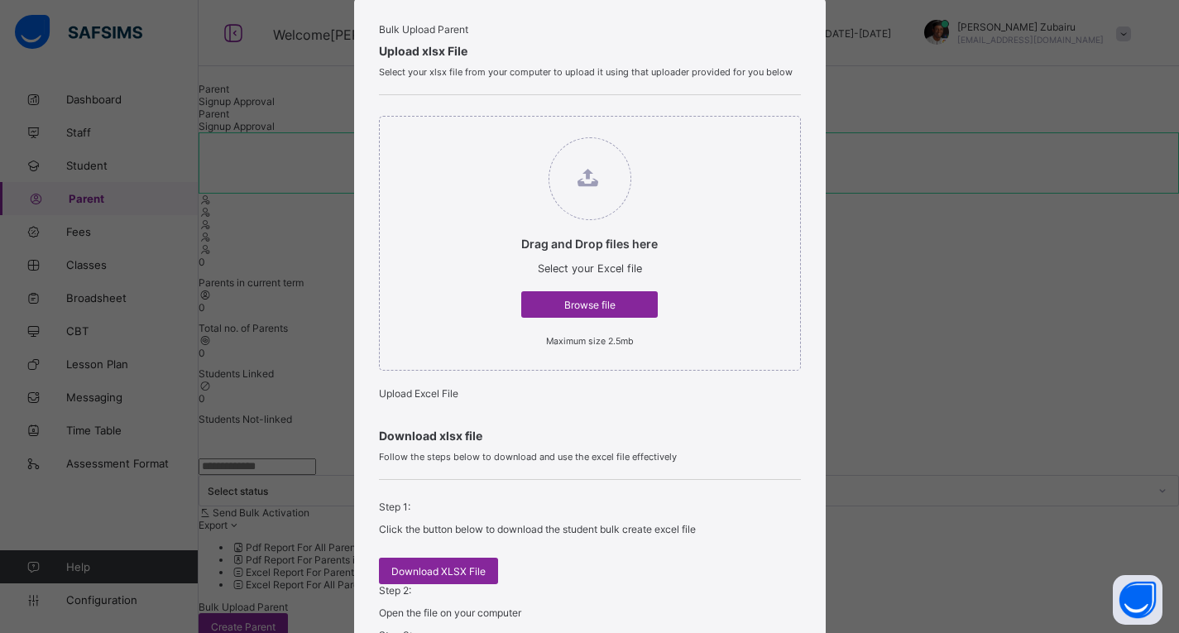
scroll to position [0, 0]
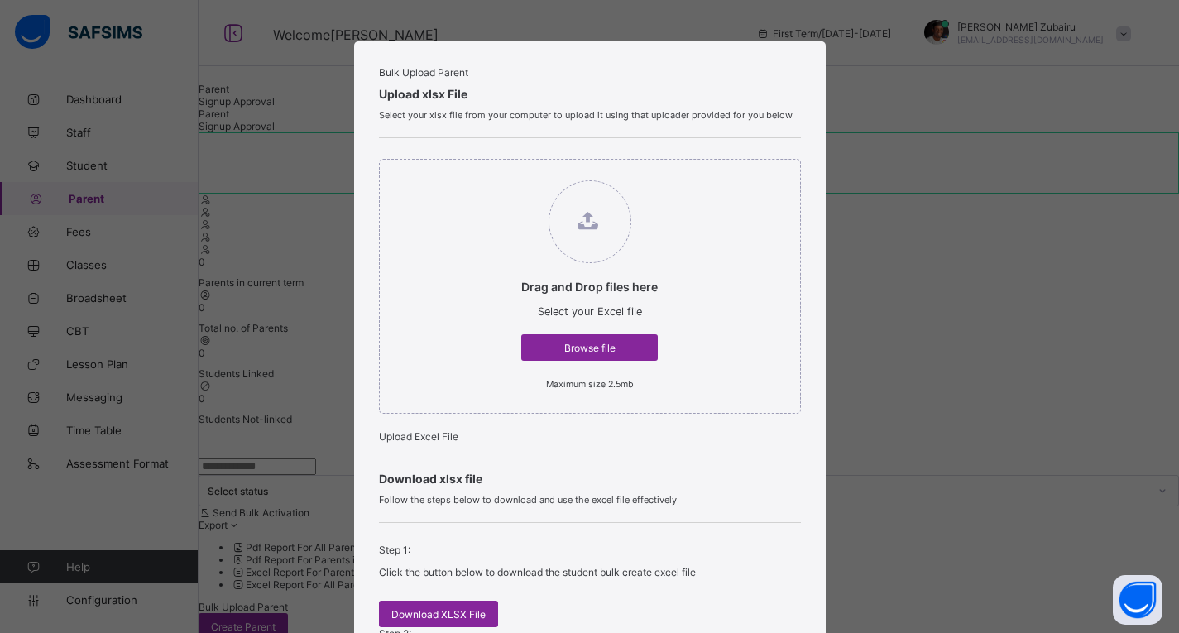
click at [894, 127] on div "Bulk Upload Parent Upload xlsx File Select your xlsx file from your computer to…" at bounding box center [589, 316] width 1179 height 633
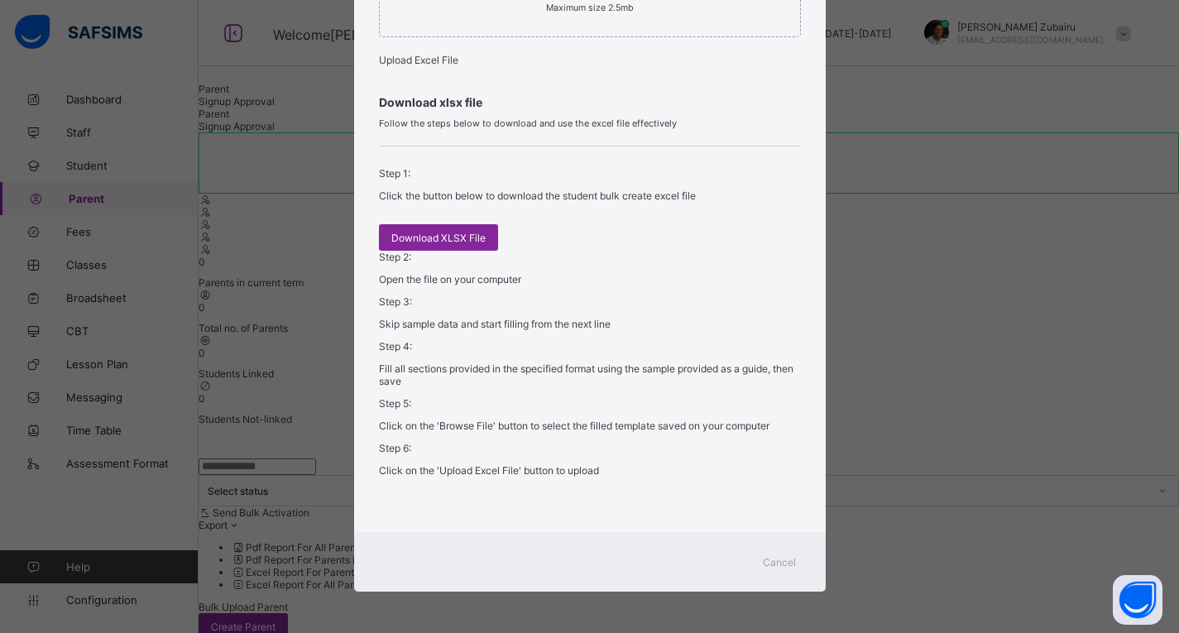
click at [770, 562] on span "Cancel" at bounding box center [779, 562] width 33 height 12
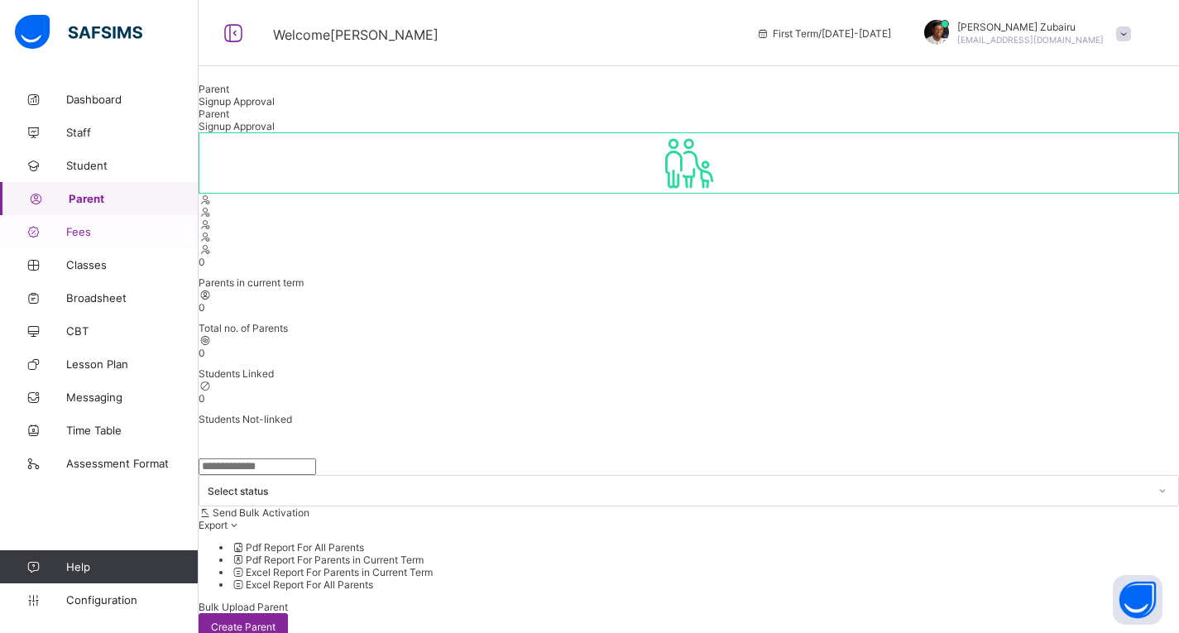
click at [93, 218] on link "Fees" at bounding box center [99, 231] width 199 height 33
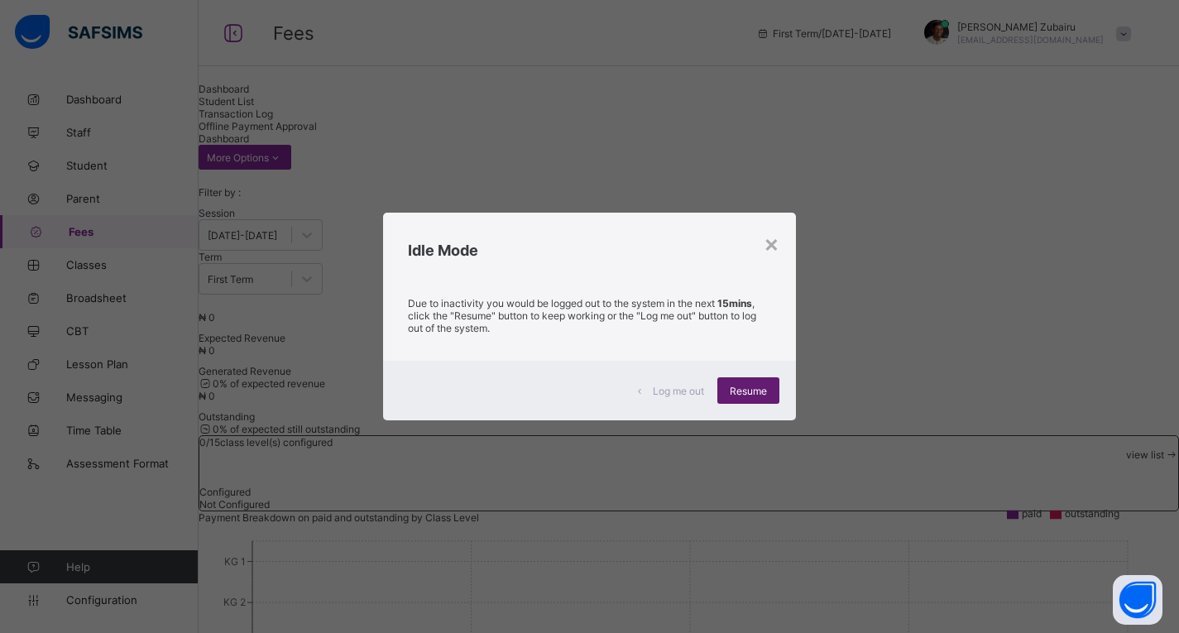
click at [742, 387] on span "Resume" at bounding box center [748, 391] width 37 height 12
